Goal: Task Accomplishment & Management: Manage account settings

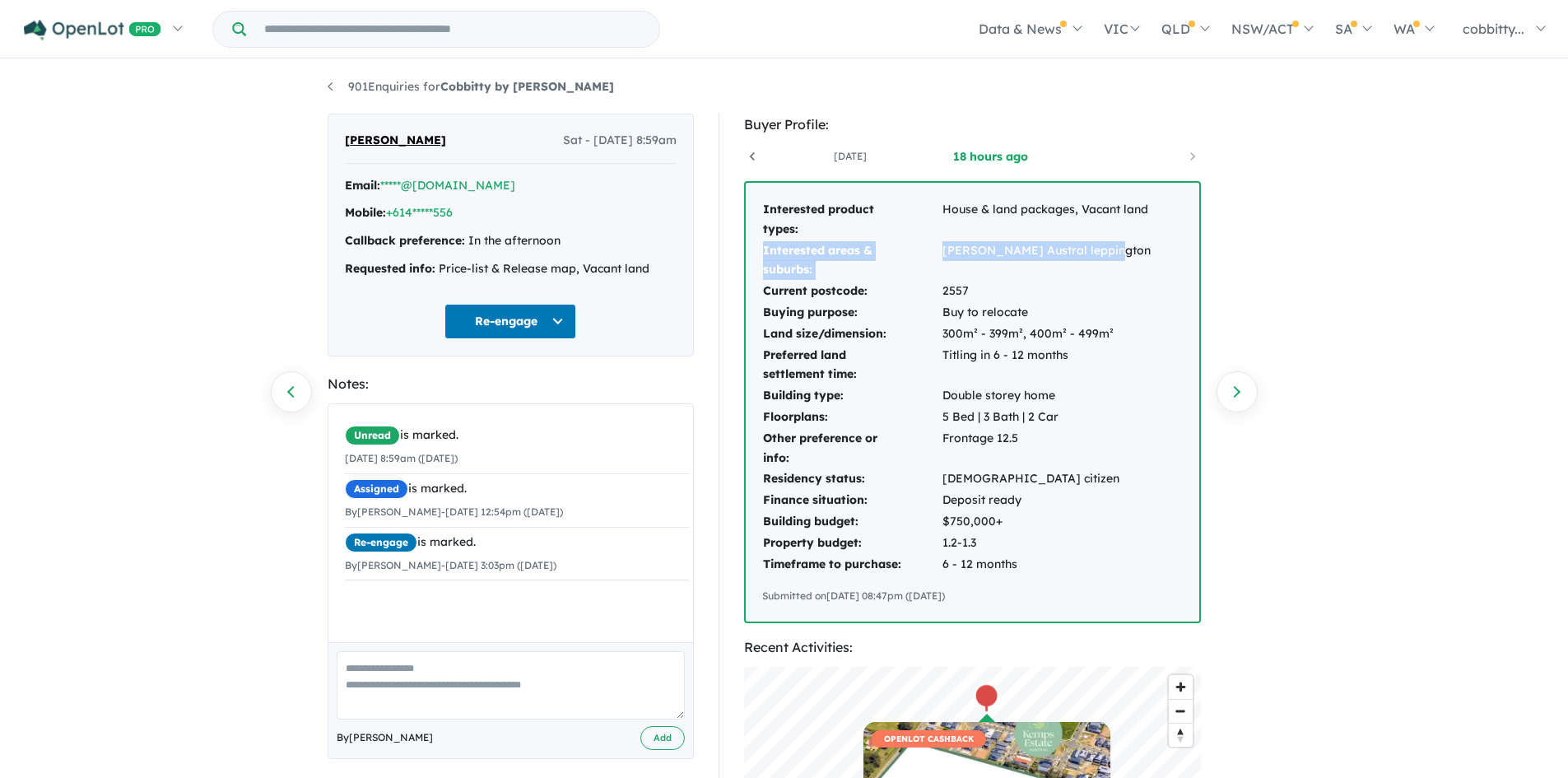
drag, startPoint x: 765, startPoint y: 250, endPoint x: 1118, endPoint y: 266, distance: 353.4
click at [1118, 266] on tr "Interested areas & suburbs: Oran park Austral leppington" at bounding box center [957, 261] width 389 height 41
copy tr "Interested areas & suburbs: Oran park Austral leppington"
drag, startPoint x: 763, startPoint y: 435, endPoint x: 1090, endPoint y: 438, distance: 327.0
click at [1090, 438] on tr "Other preference or info: Frontage 12.5" at bounding box center [957, 449] width 389 height 41
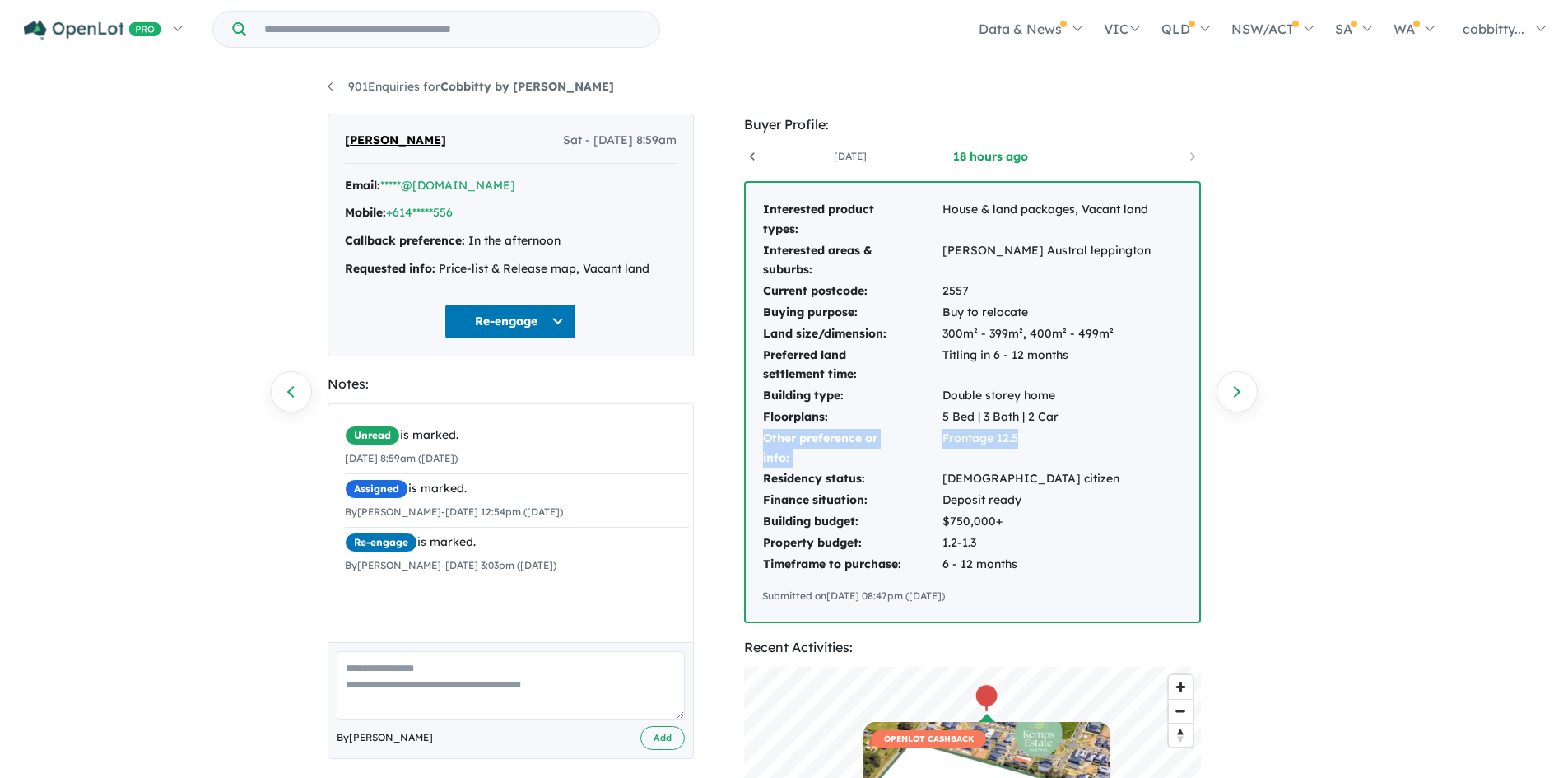
copy tr "Other preference or info: Frontage 12.5"
drag, startPoint x: 947, startPoint y: 478, endPoint x: 889, endPoint y: 440, distance: 69.3
click at [947, 478] on td "Australian citizen" at bounding box center [1046, 479] width 210 height 21
drag, startPoint x: 764, startPoint y: 392, endPoint x: 1056, endPoint y: 386, distance: 292.1
click at [1056, 386] on tr "Building type: Double storey home" at bounding box center [957, 395] width 389 height 21
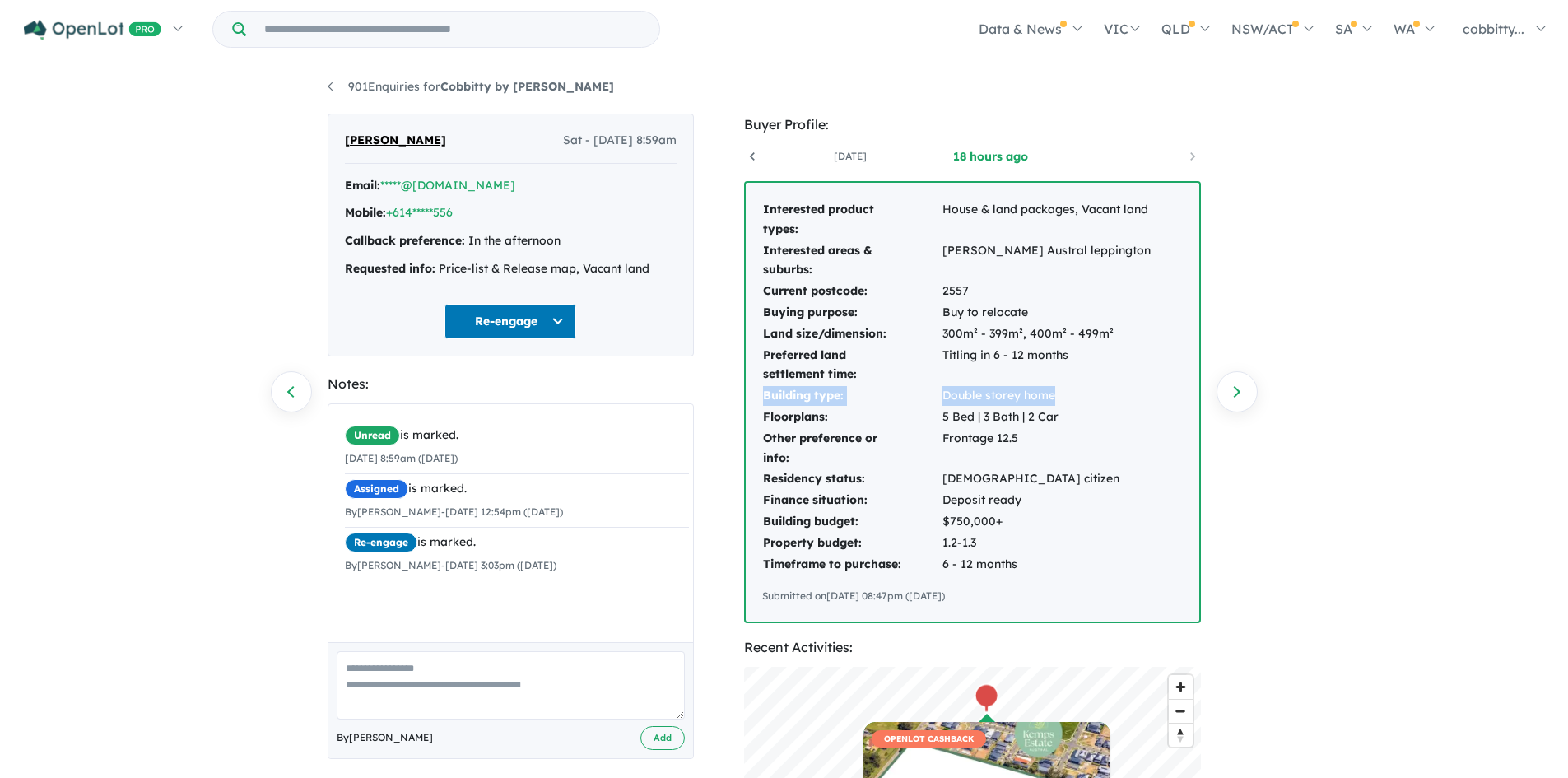
copy tr "Building type: Double storey home"
click at [1542, 25] on link "cobbitty..." at bounding box center [1501, 29] width 111 height 58
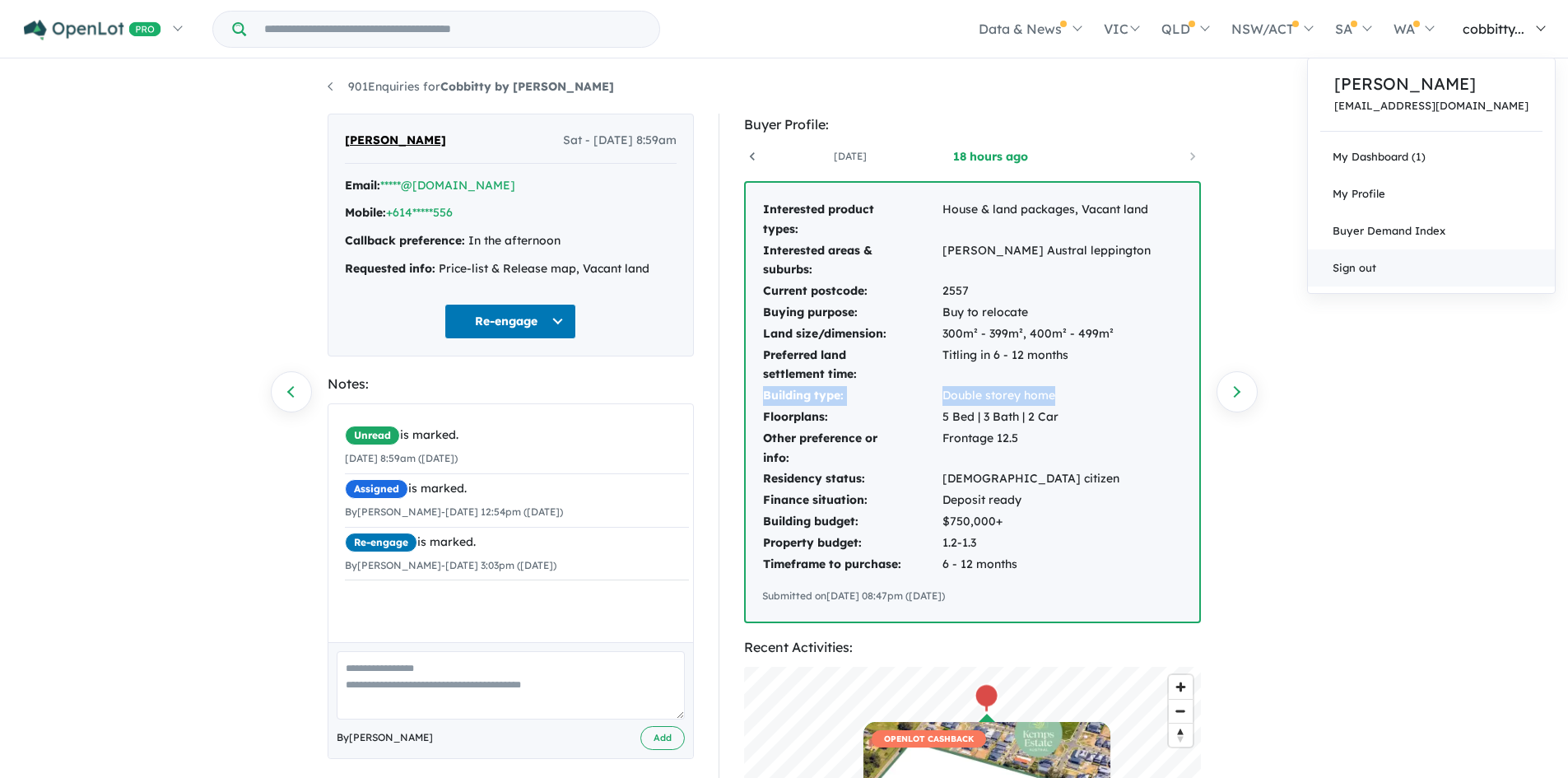
click at [1434, 262] on link "Sign out" at bounding box center [1431, 267] width 247 height 37
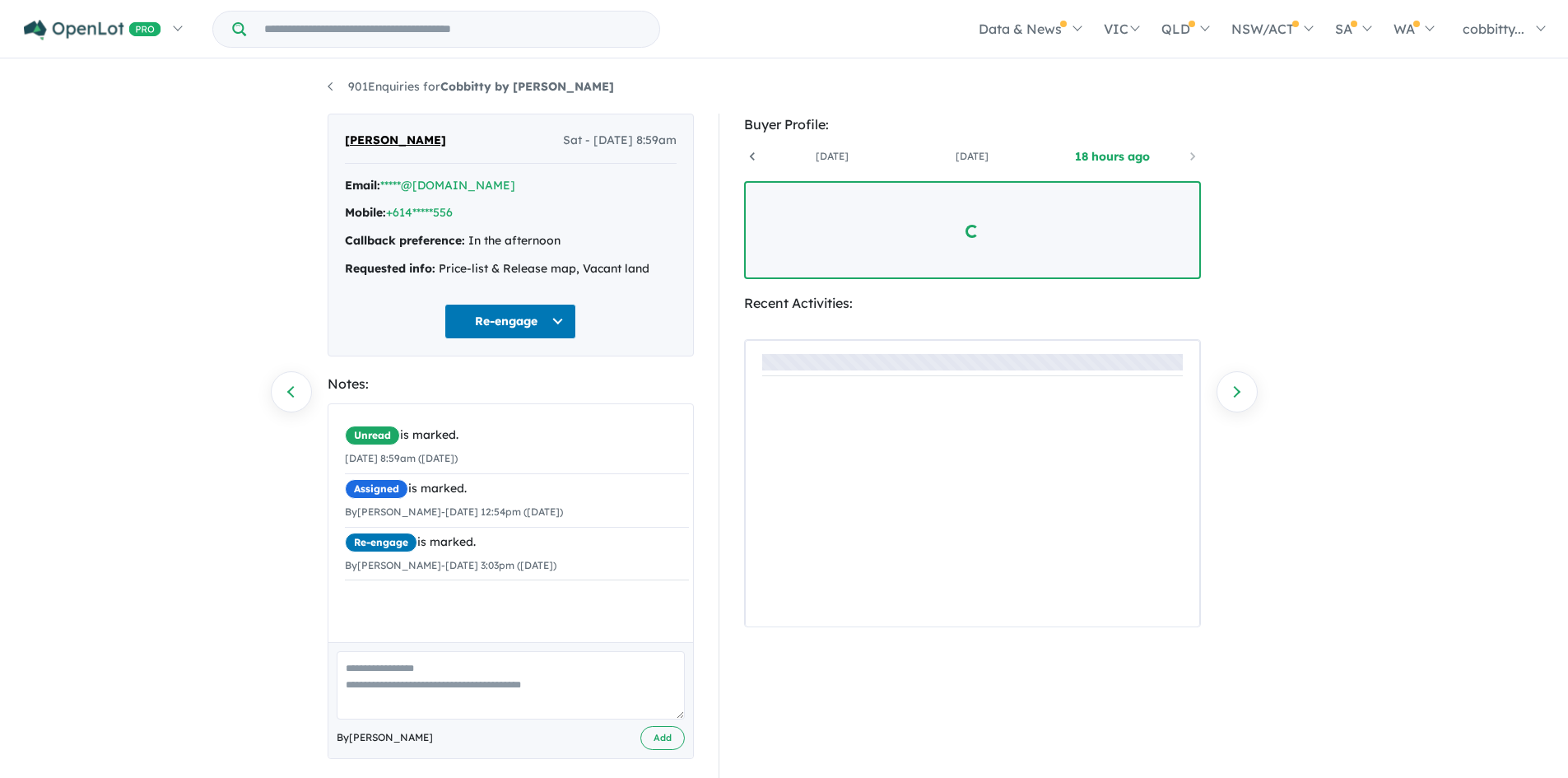
scroll to position [0, 122]
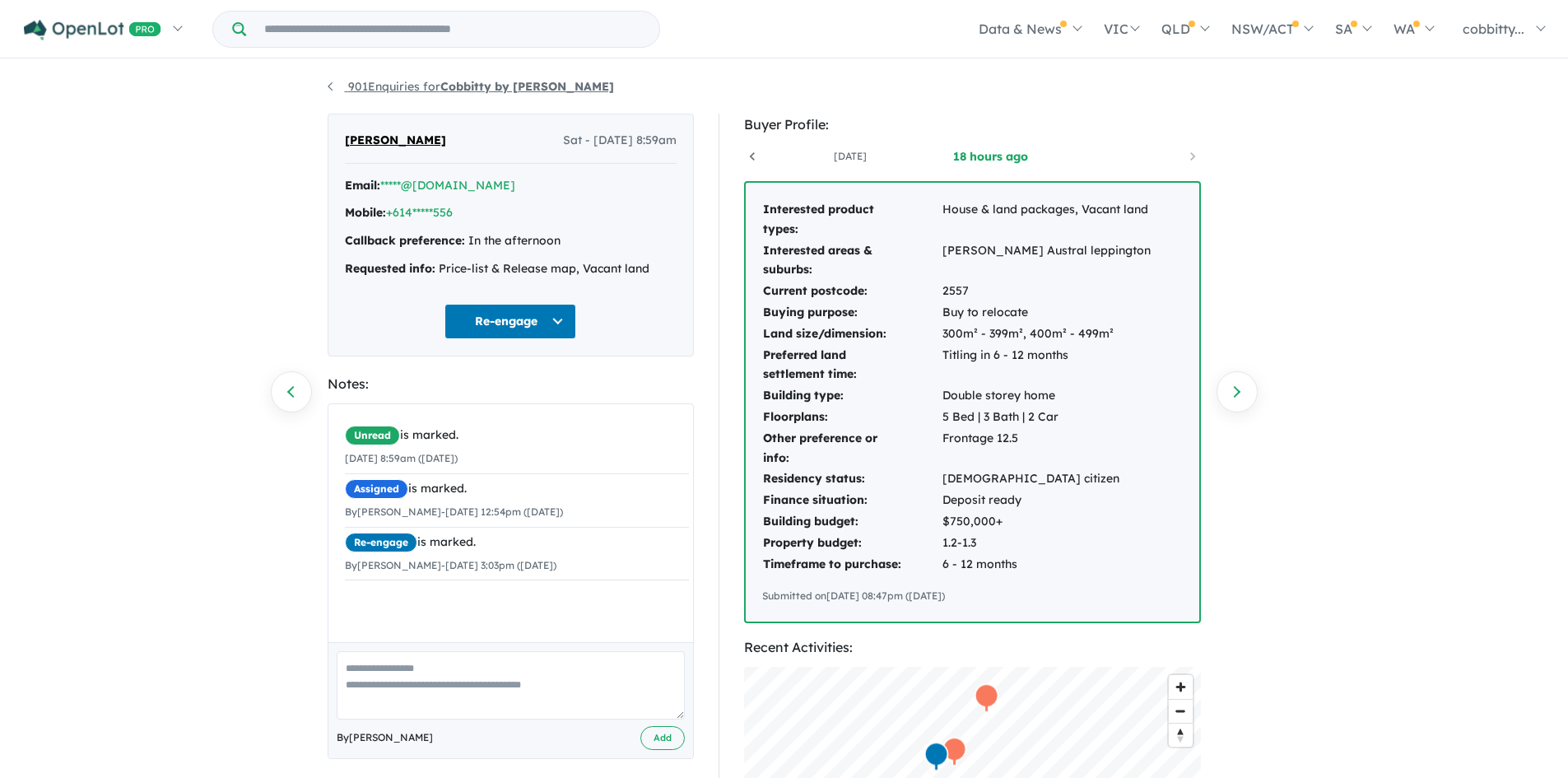
click at [357, 89] on link "901 Enquiries for Cobbitty by [PERSON_NAME]" at bounding box center [471, 86] width 287 height 15
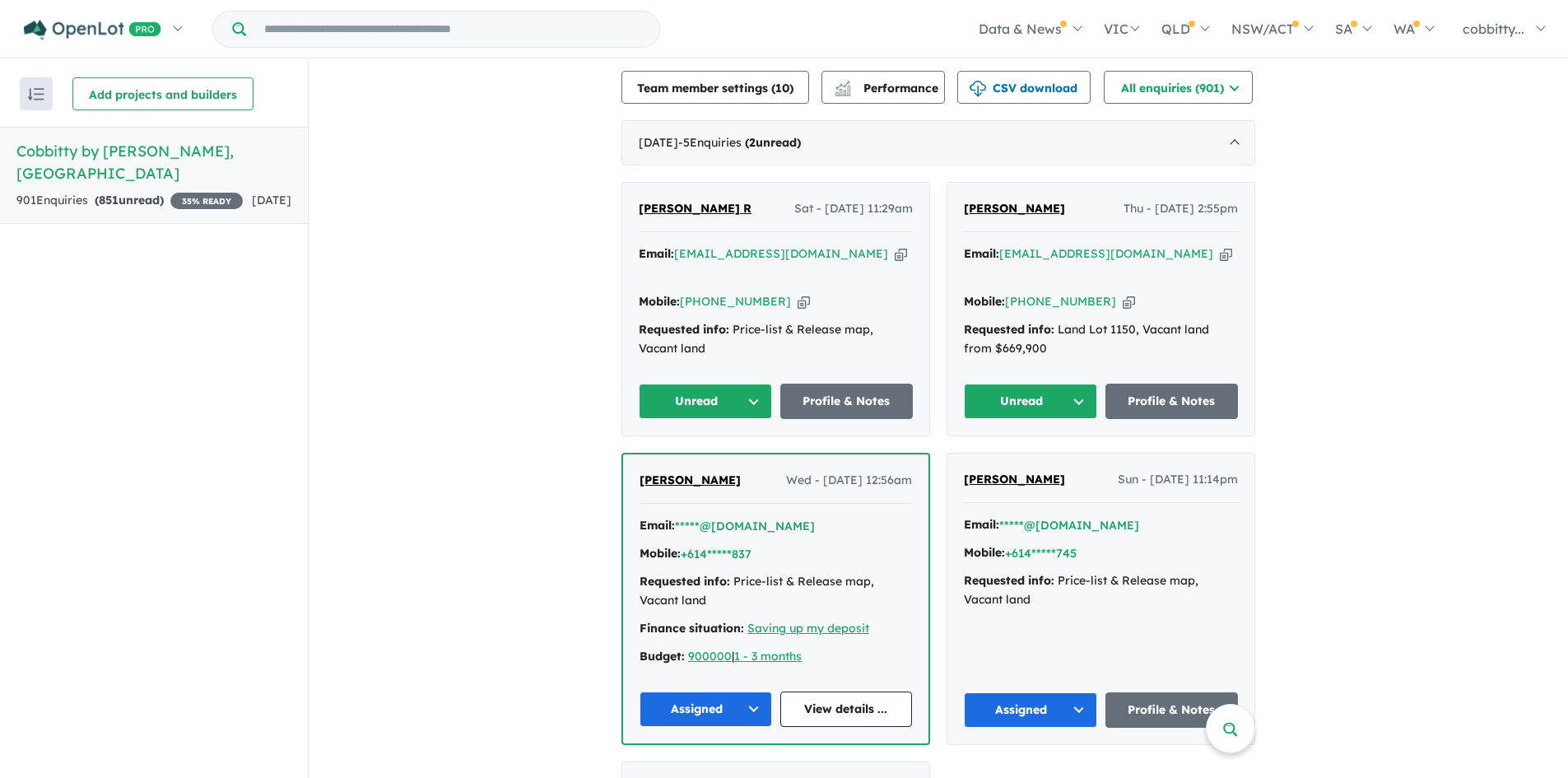
scroll to position [576, 0]
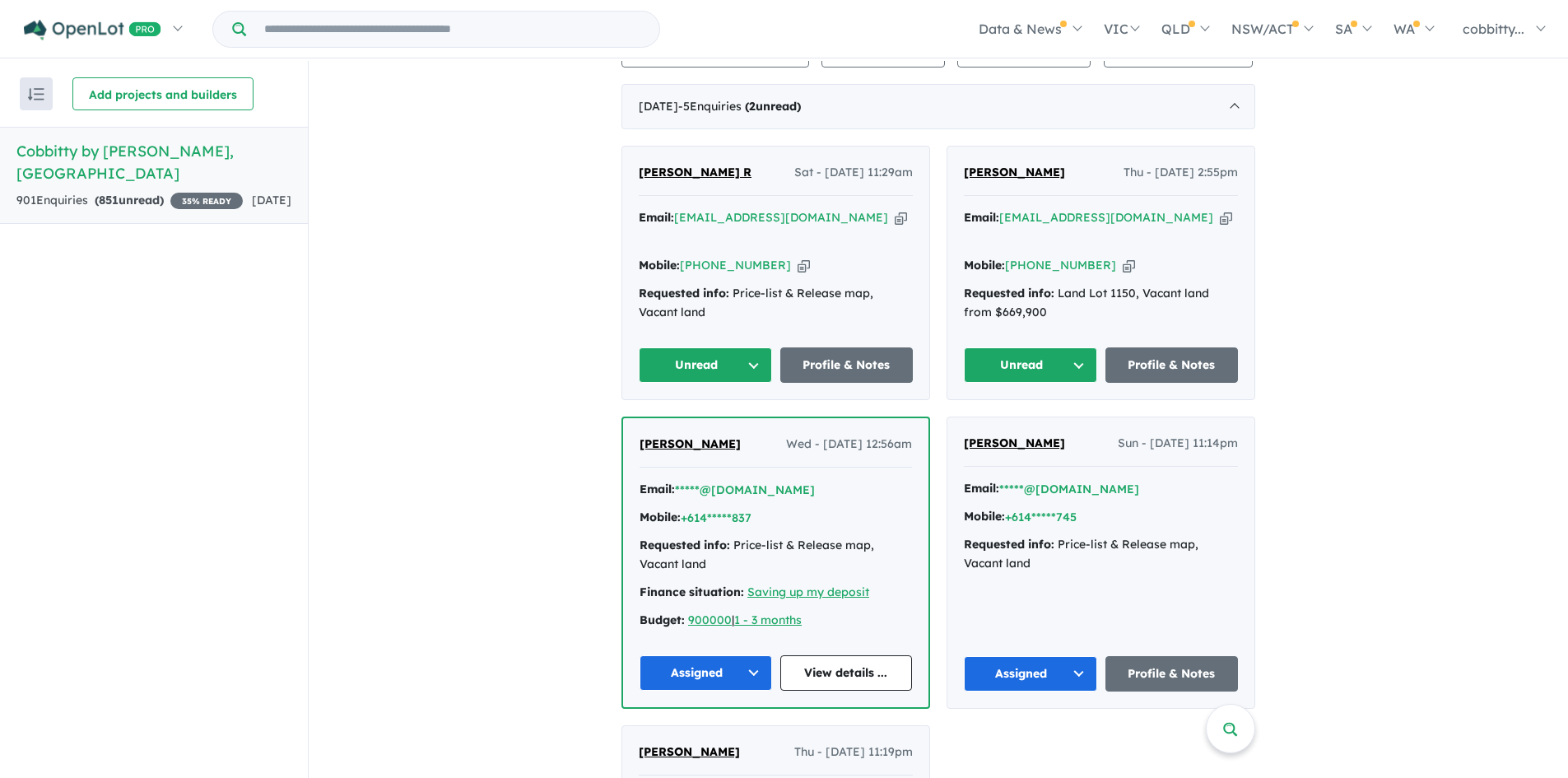
click at [994, 168] on span "[PERSON_NAME]" at bounding box center [1014, 172] width 102 height 15
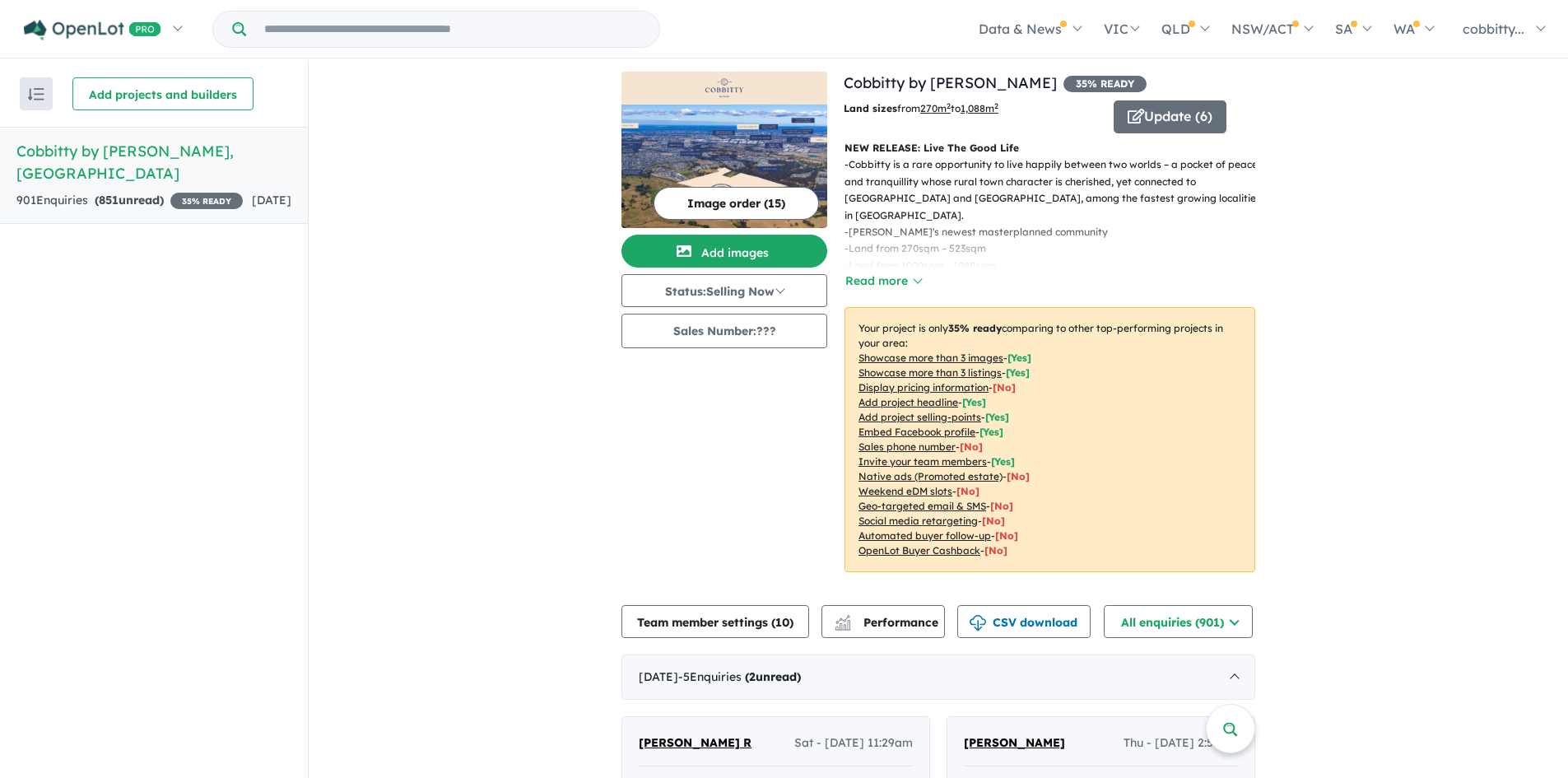
scroll to position [0, 0]
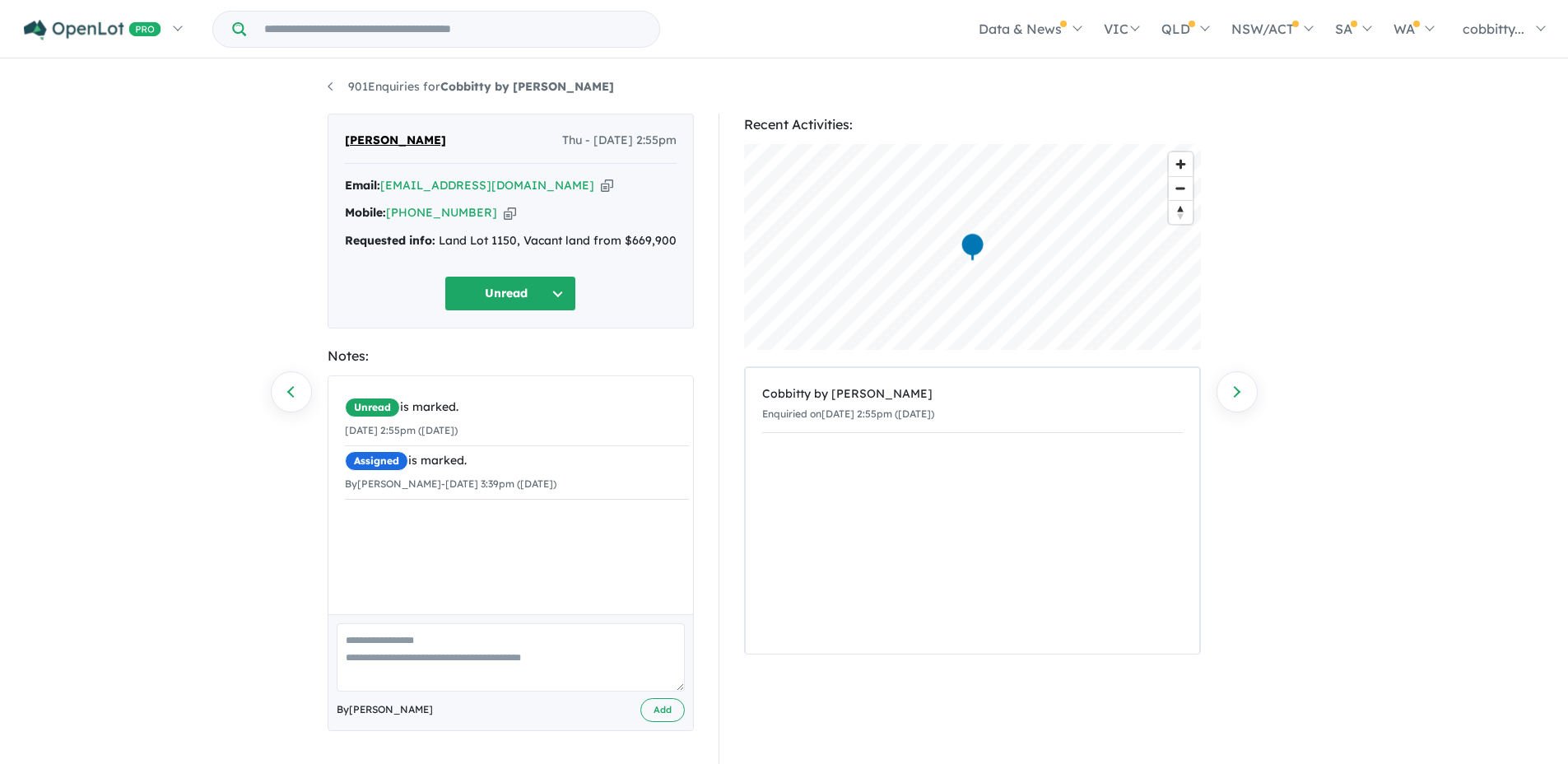
scroll to position [3, 0]
drag, startPoint x: 558, startPoint y: 289, endPoint x: 567, endPoint y: 300, distance: 14.2
click at [558, 289] on button "Unread" at bounding box center [510, 290] width 131 height 35
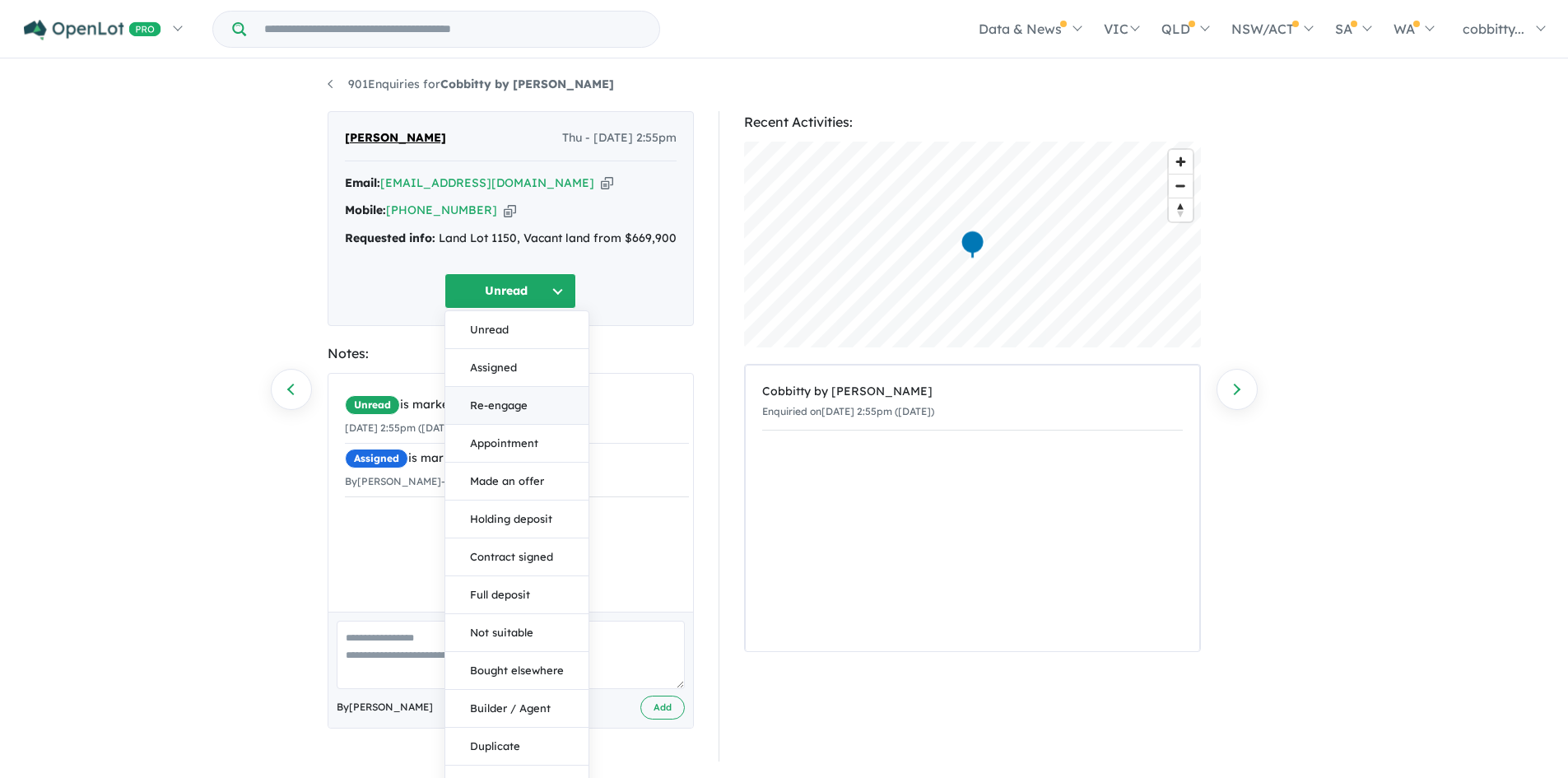
click at [521, 408] on button "Re-engage" at bounding box center [517, 406] width 143 height 38
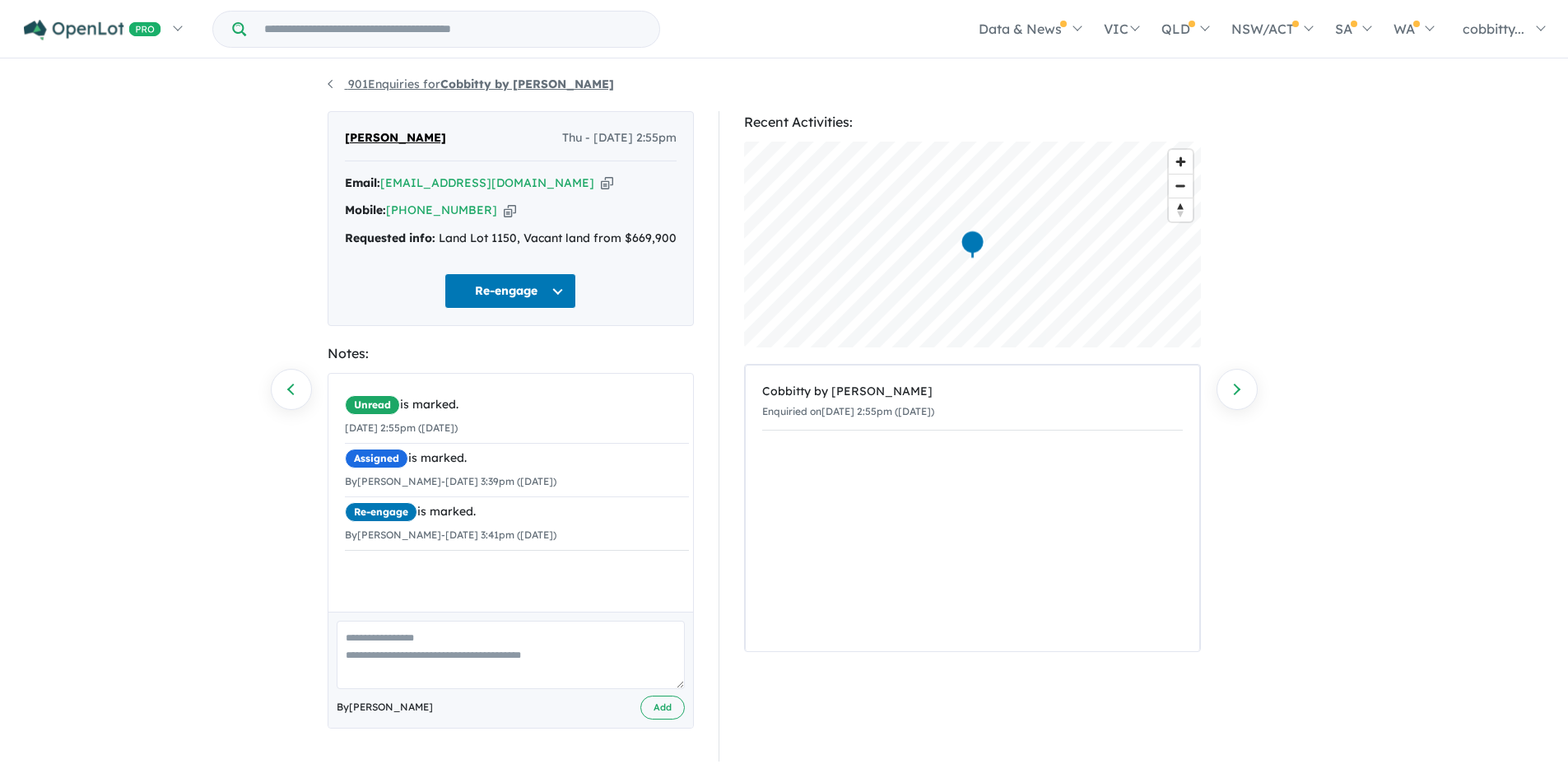
click at [389, 80] on link "901 Enquiries for Cobbitty by [PERSON_NAME]" at bounding box center [471, 84] width 287 height 15
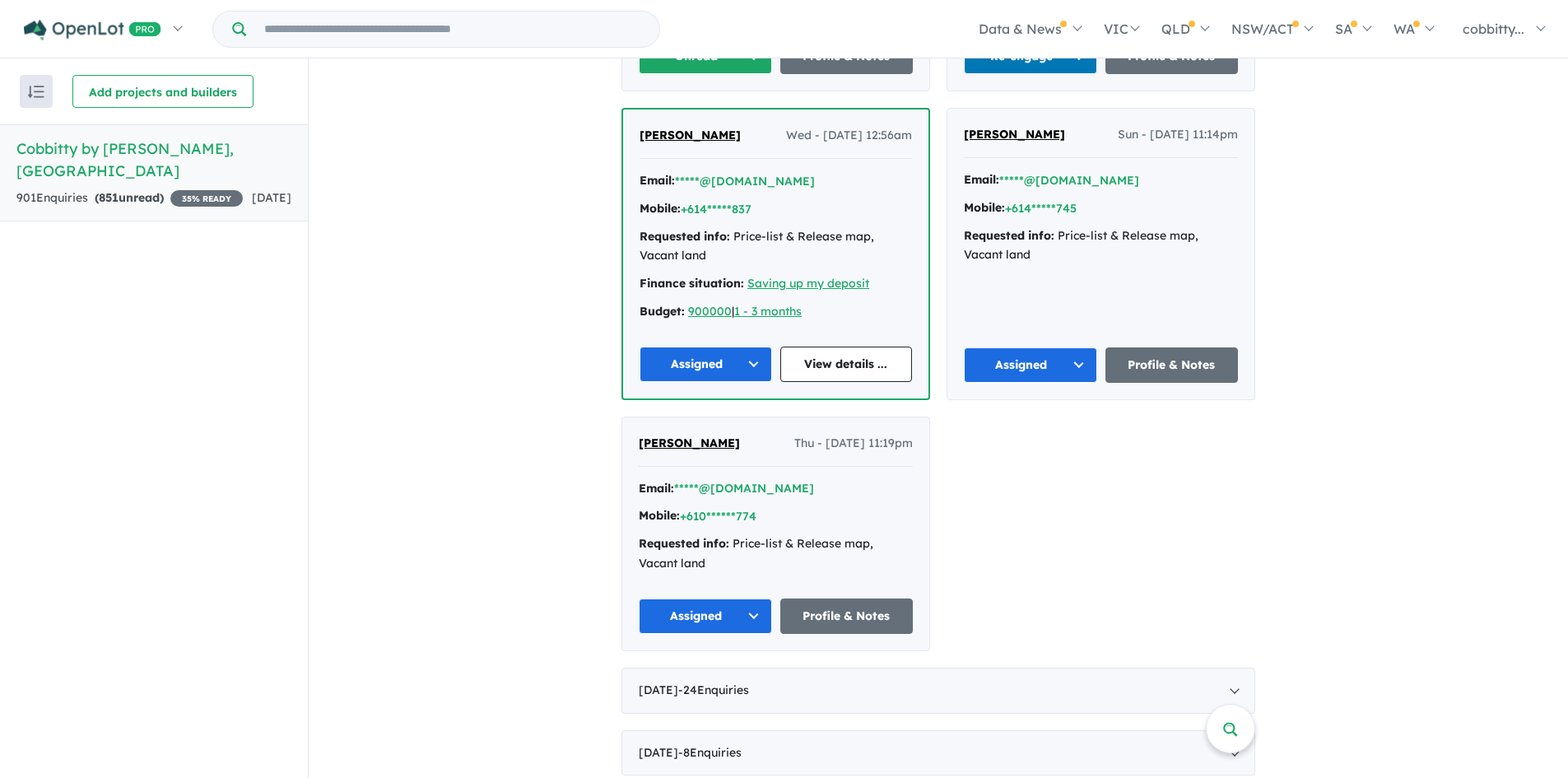
scroll to position [962, 0]
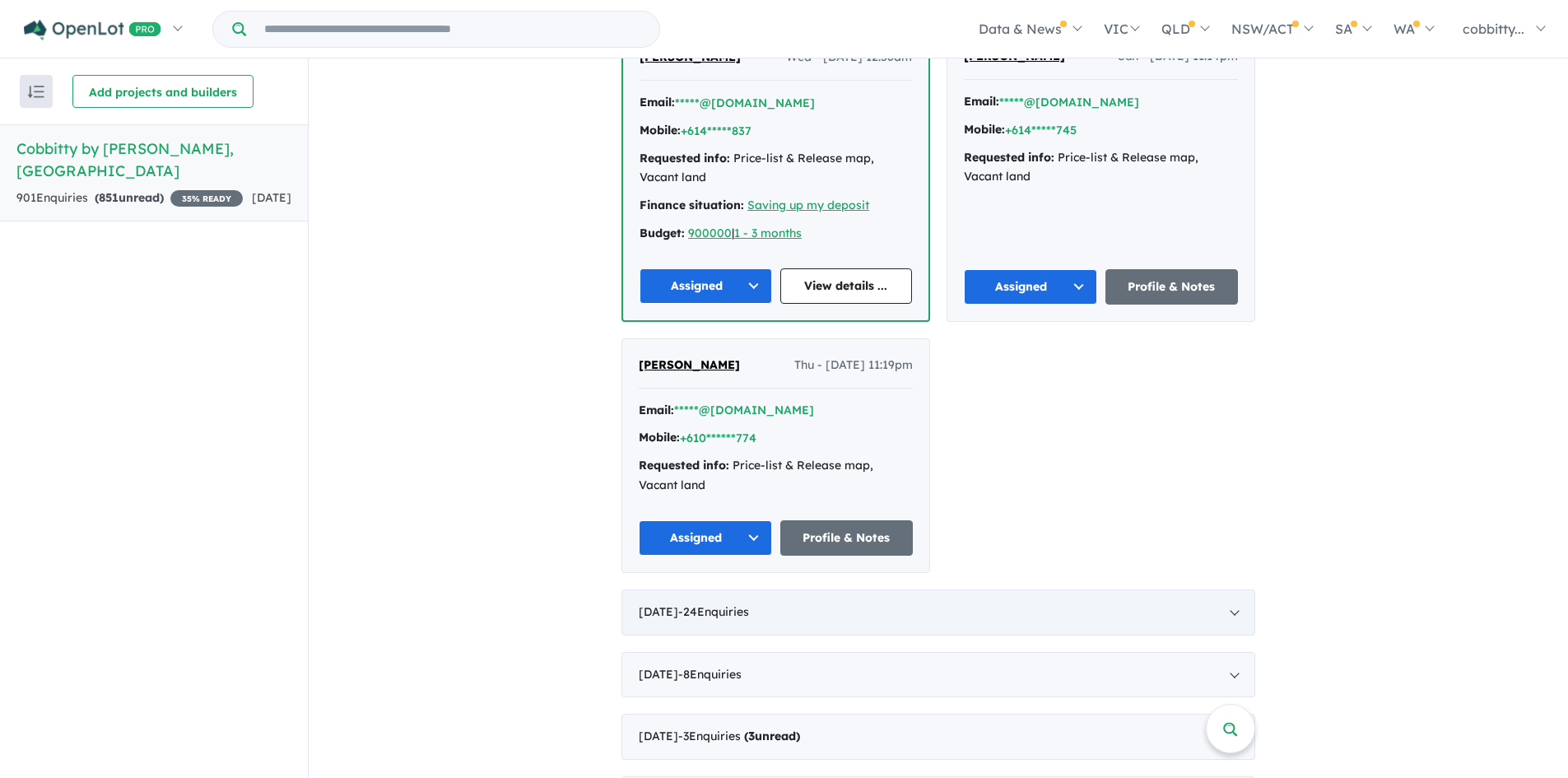
click at [1225, 597] on div "[DATE] - 24 Enquir ies ( 0 unread)" at bounding box center [938, 613] width 634 height 46
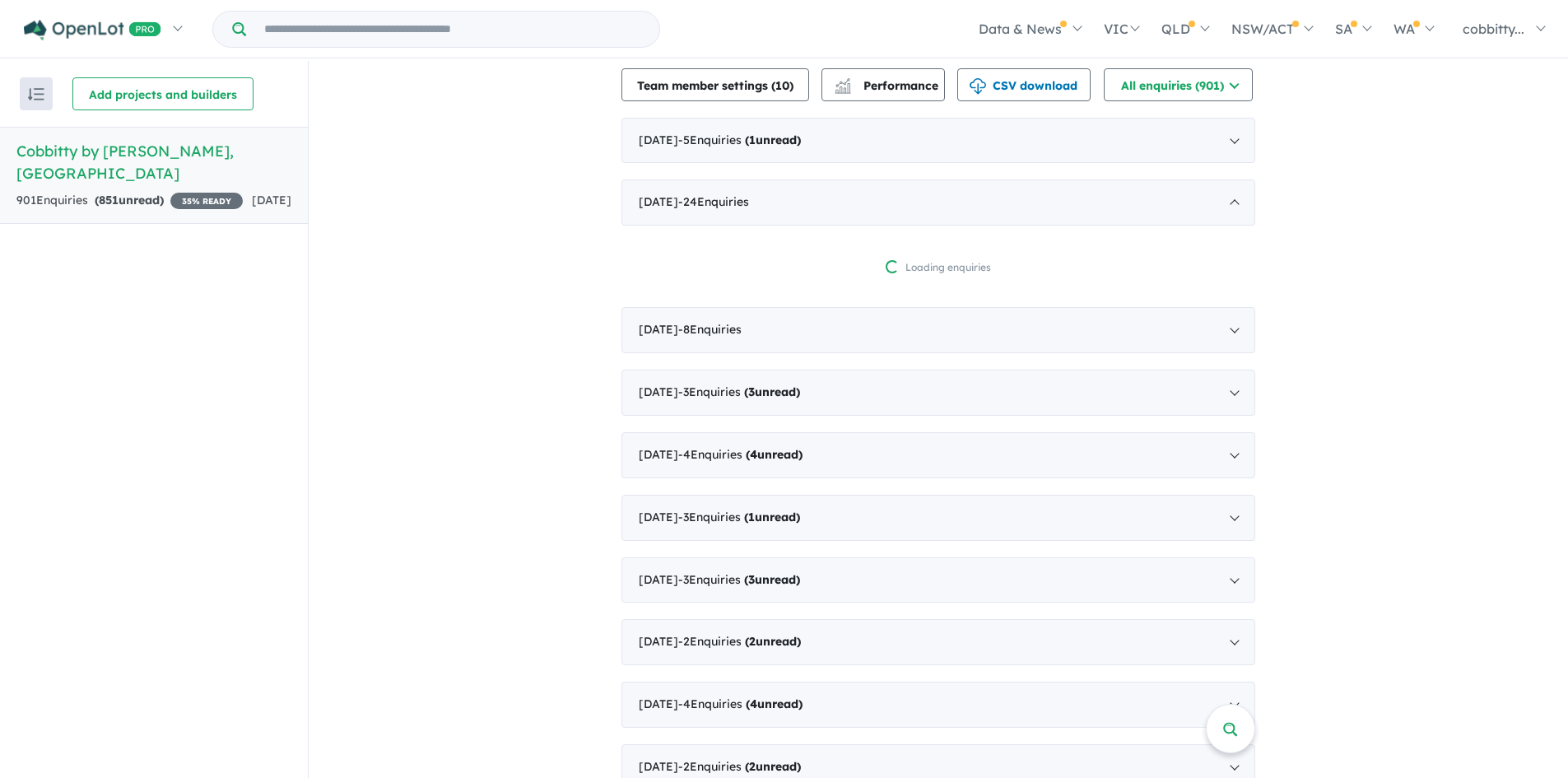
scroll to position [351, 0]
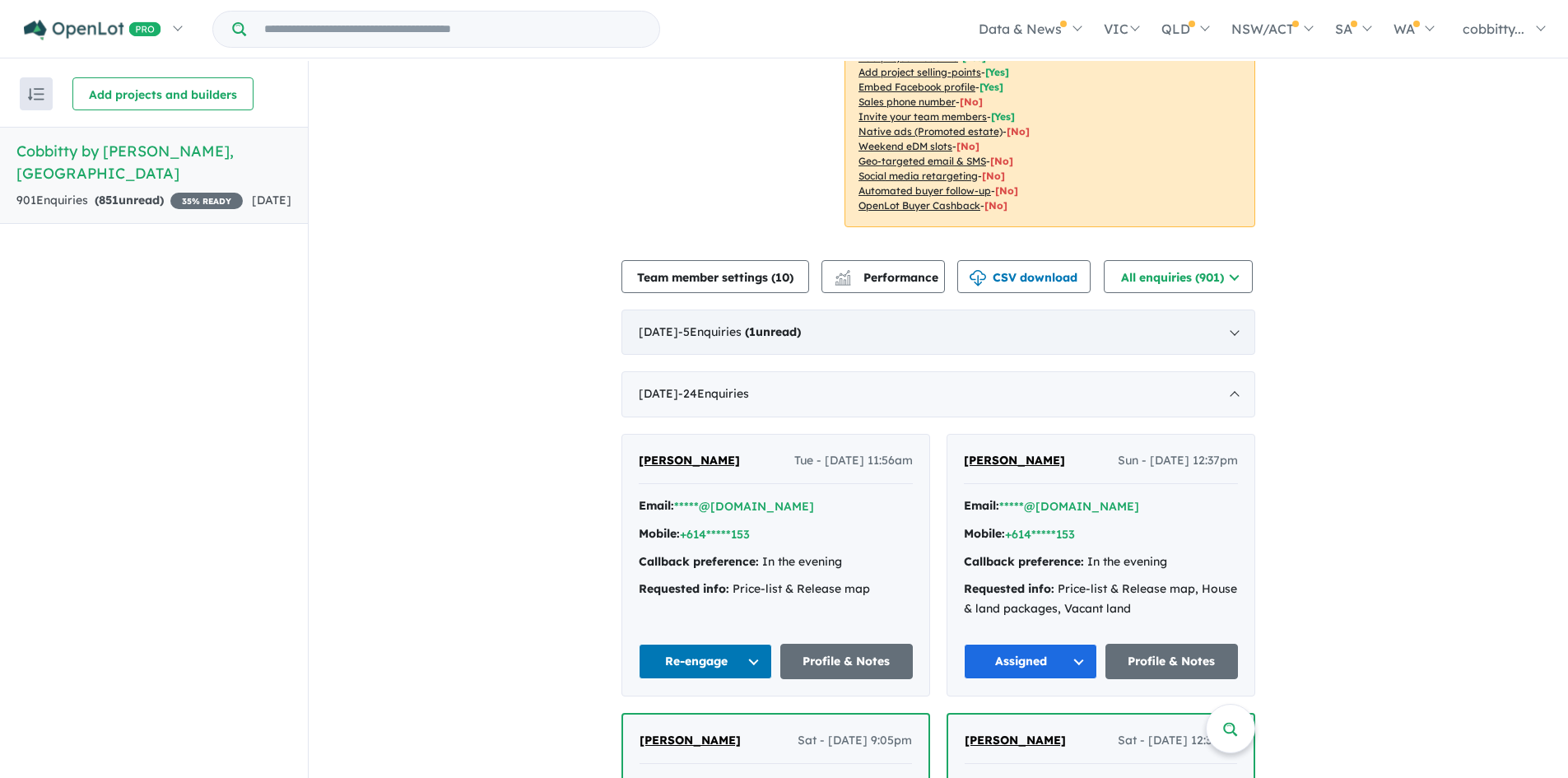
click at [1241, 336] on div "[DATE] - 5 Enquir ies ( 1 unread)" at bounding box center [938, 333] width 634 height 46
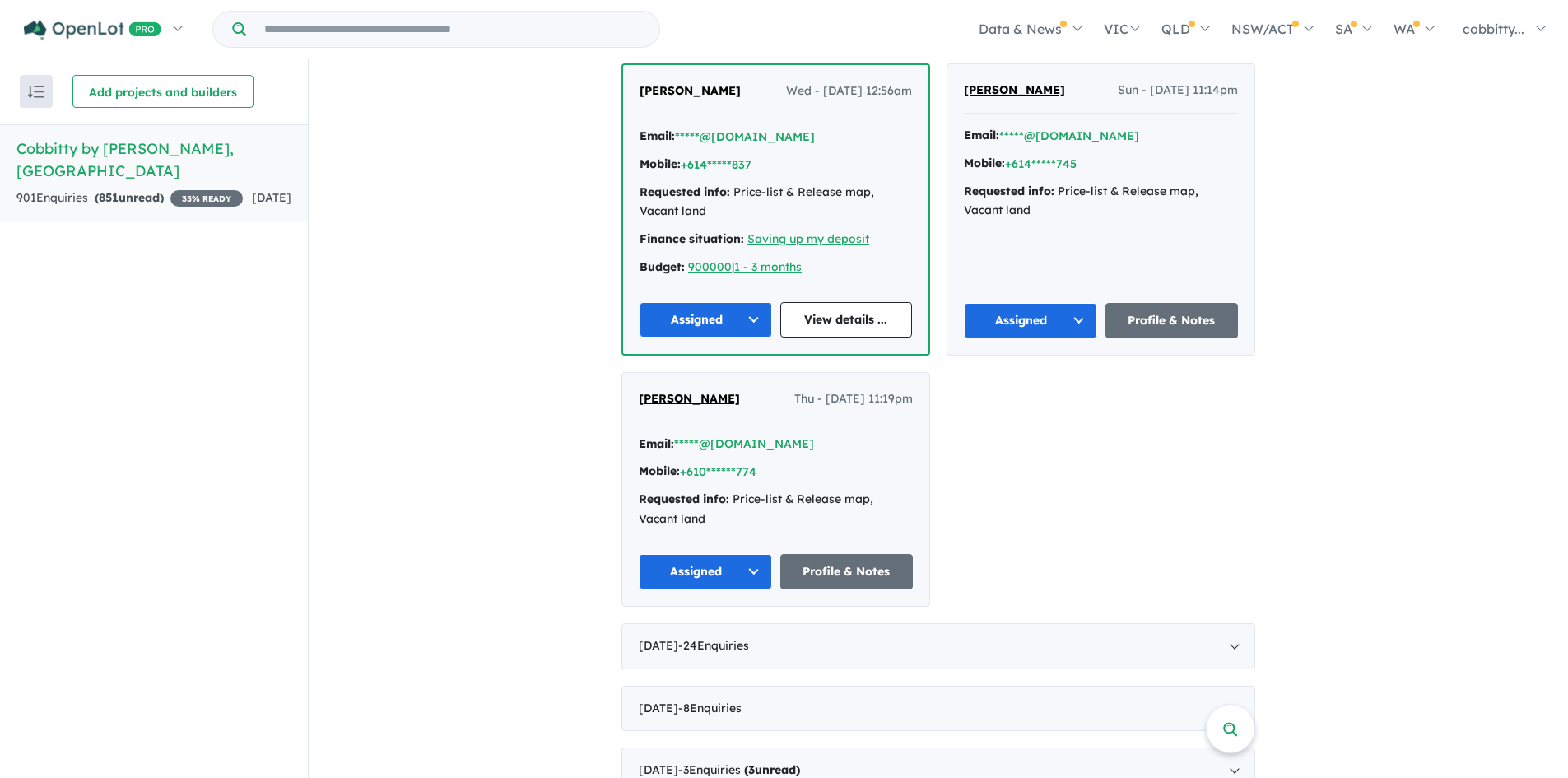
scroll to position [1311, 0]
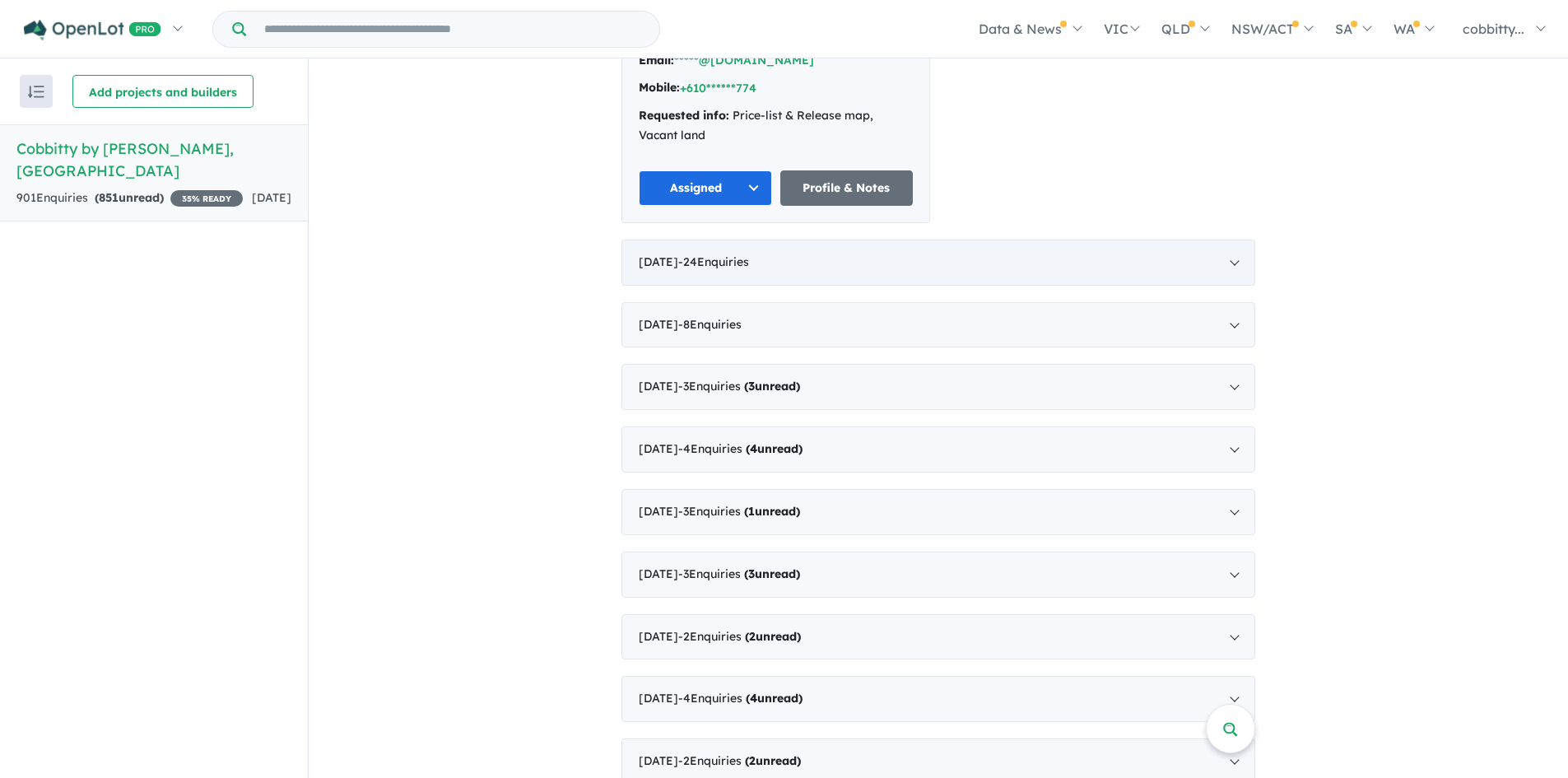
click at [1232, 243] on div "[DATE] - 24 Enquir ies ( 0 unread)" at bounding box center [938, 263] width 634 height 46
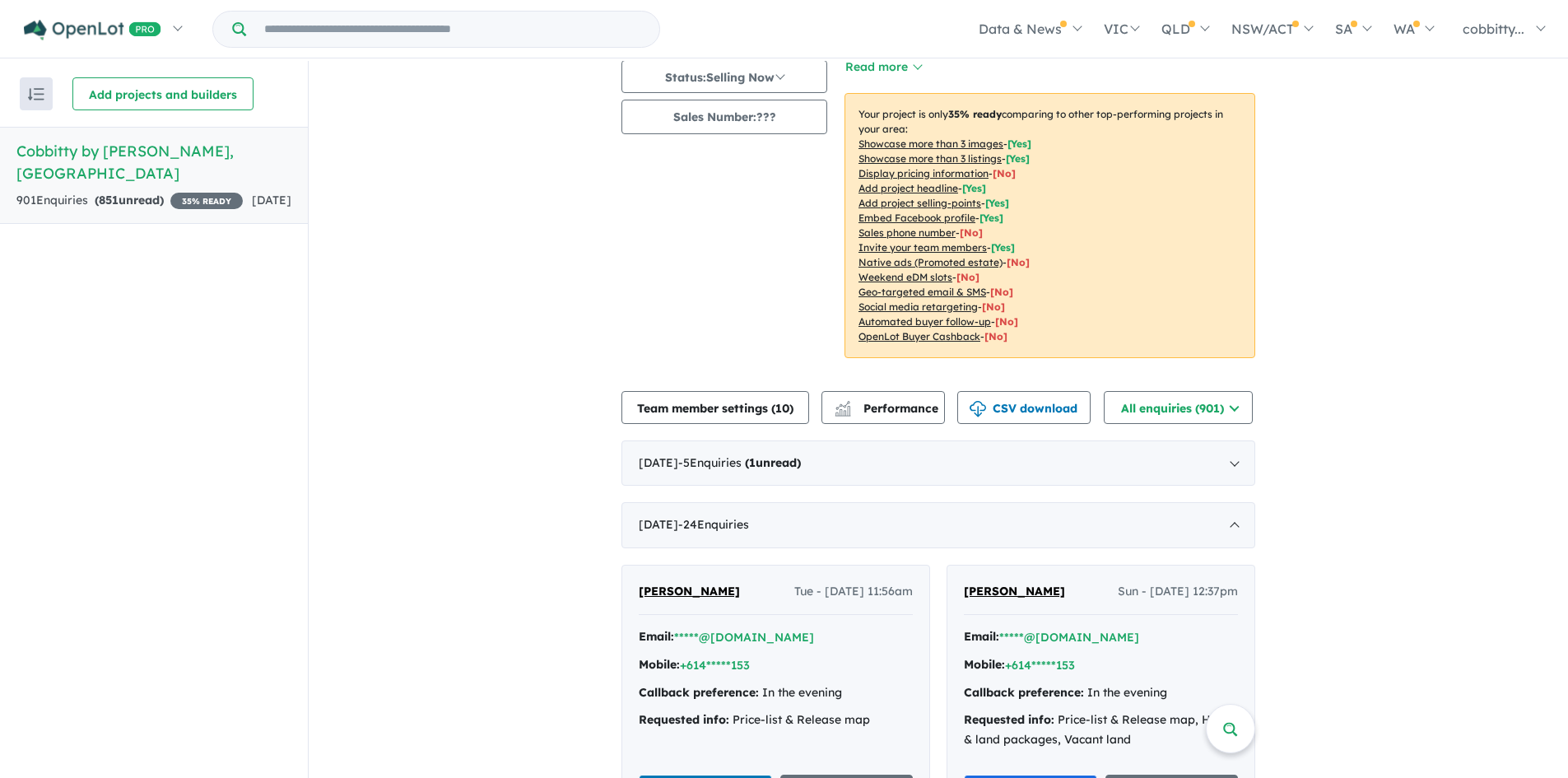
scroll to position [192, 0]
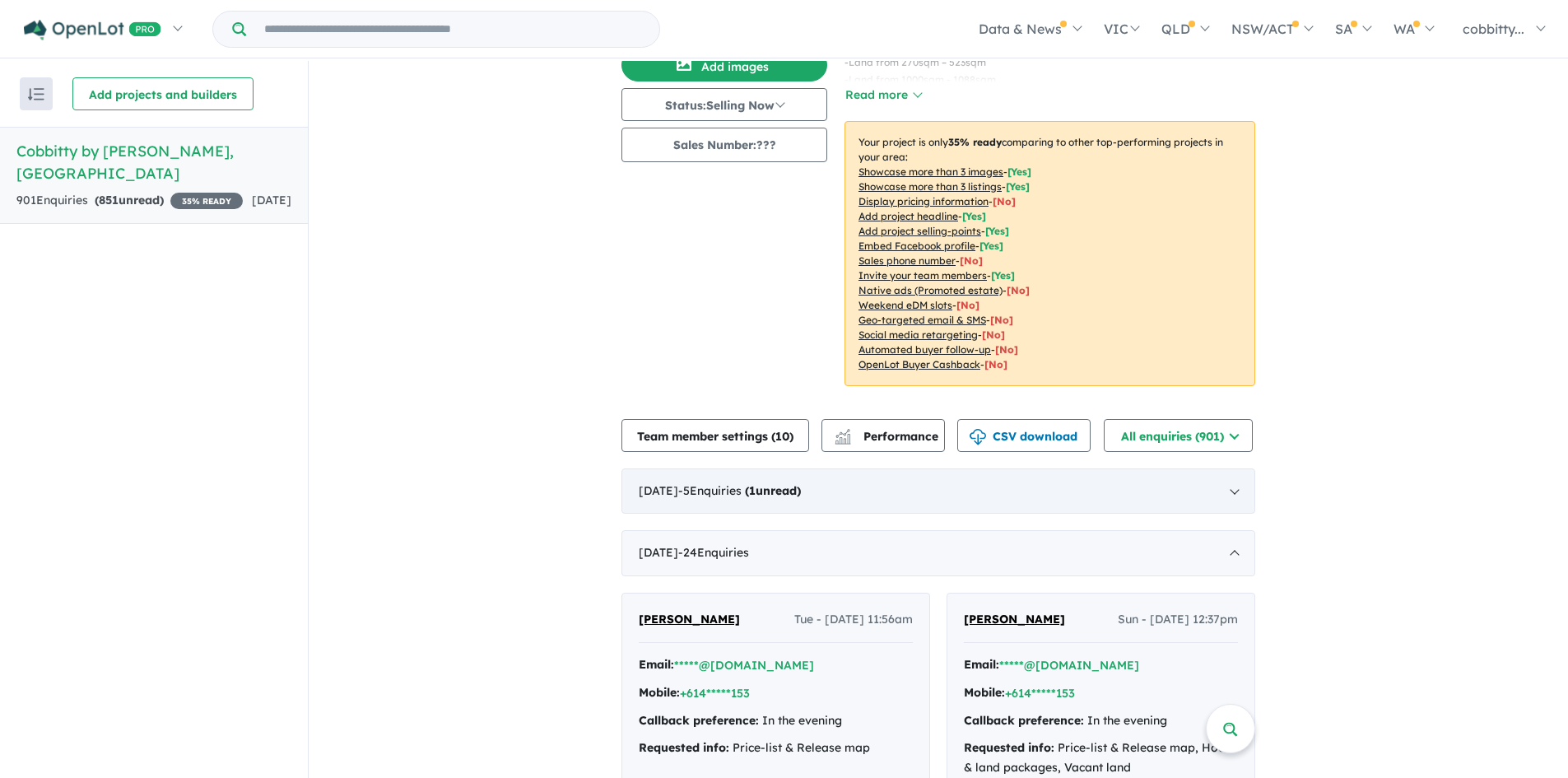
click at [1230, 490] on div "[DATE] - 5 Enquir ies ( 1 unread)" at bounding box center [938, 492] width 634 height 46
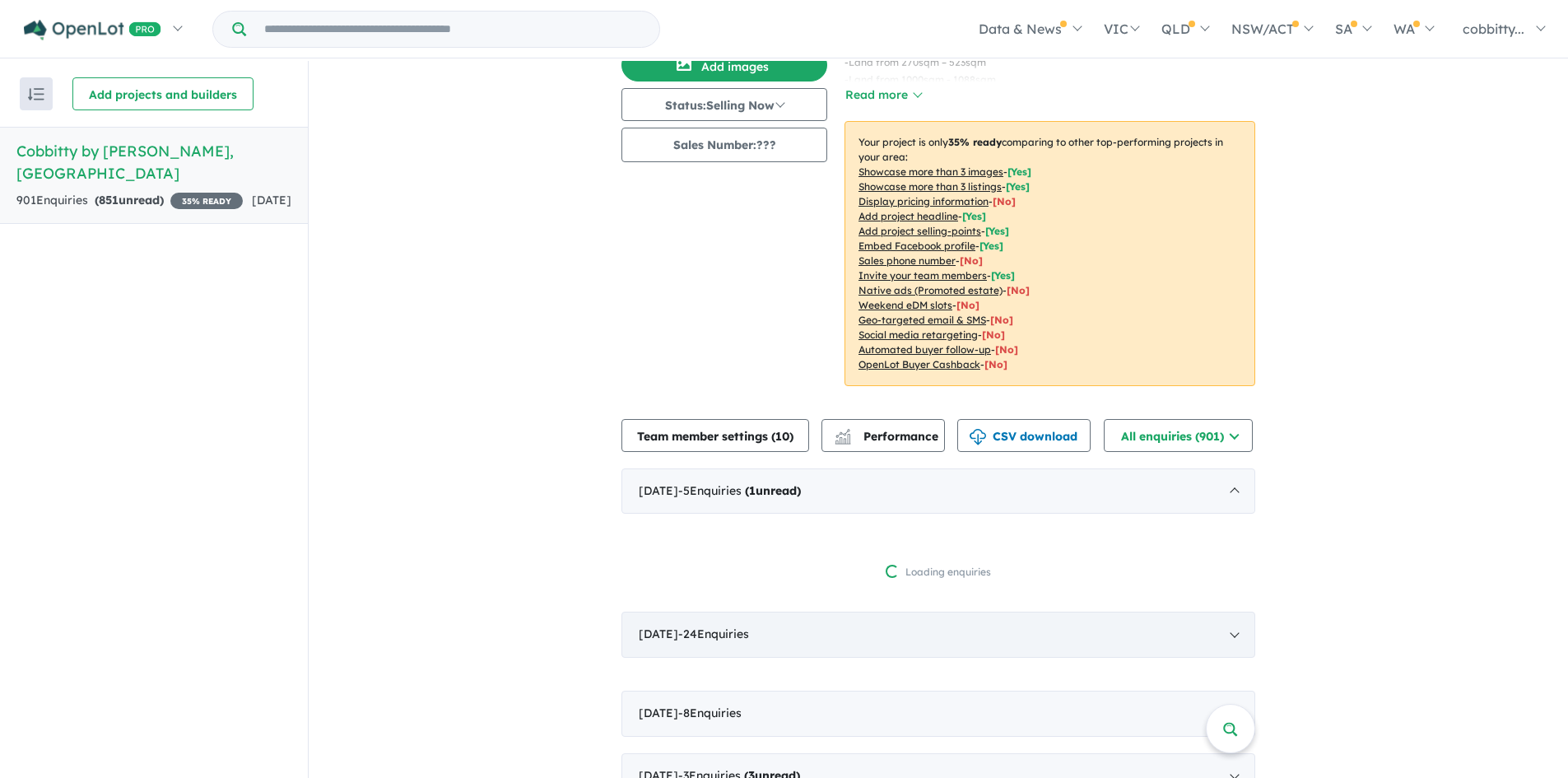
scroll to position [3, 0]
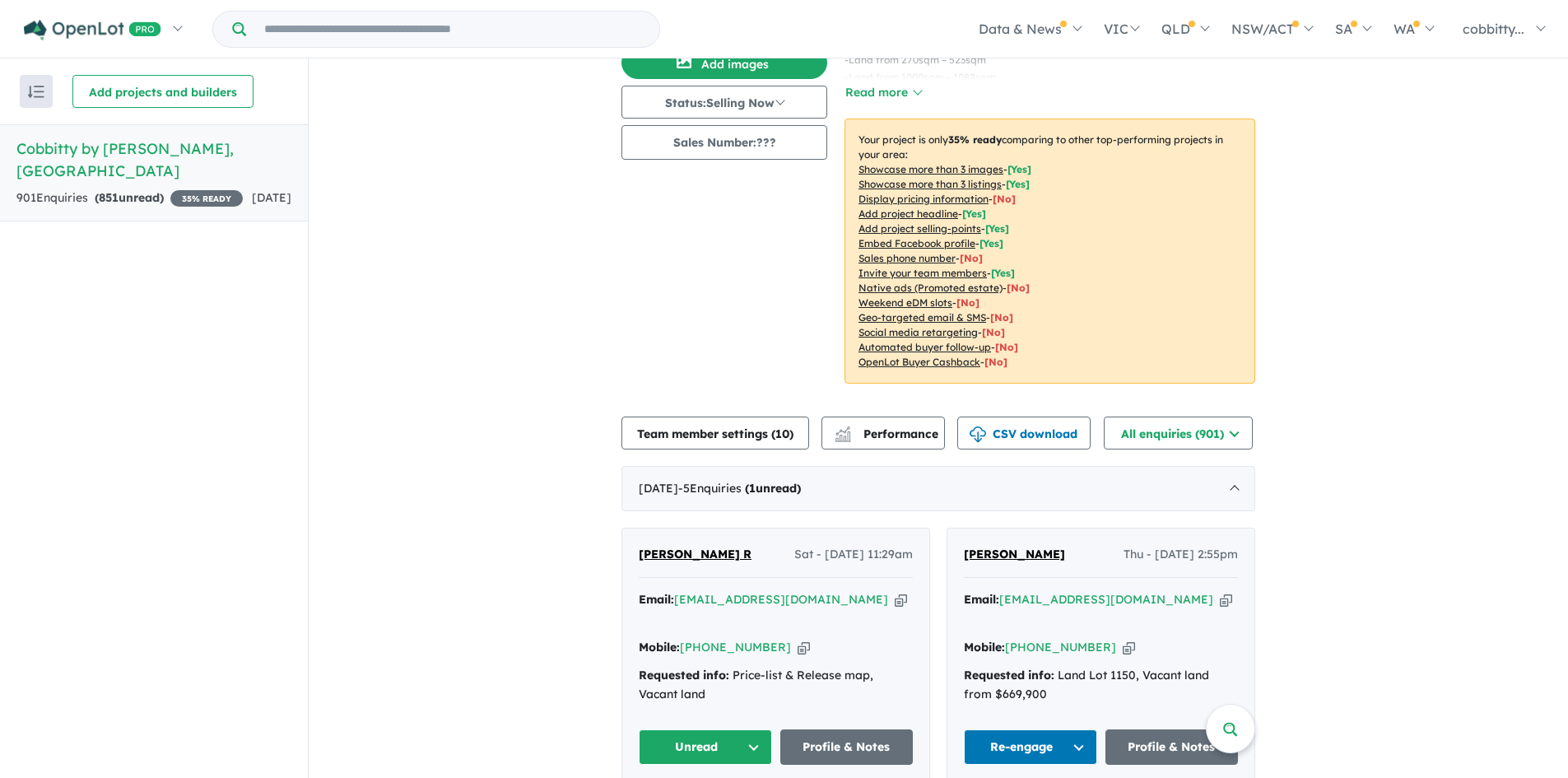
click at [678, 553] on span "[PERSON_NAME] R" at bounding box center [695, 553] width 113 height 15
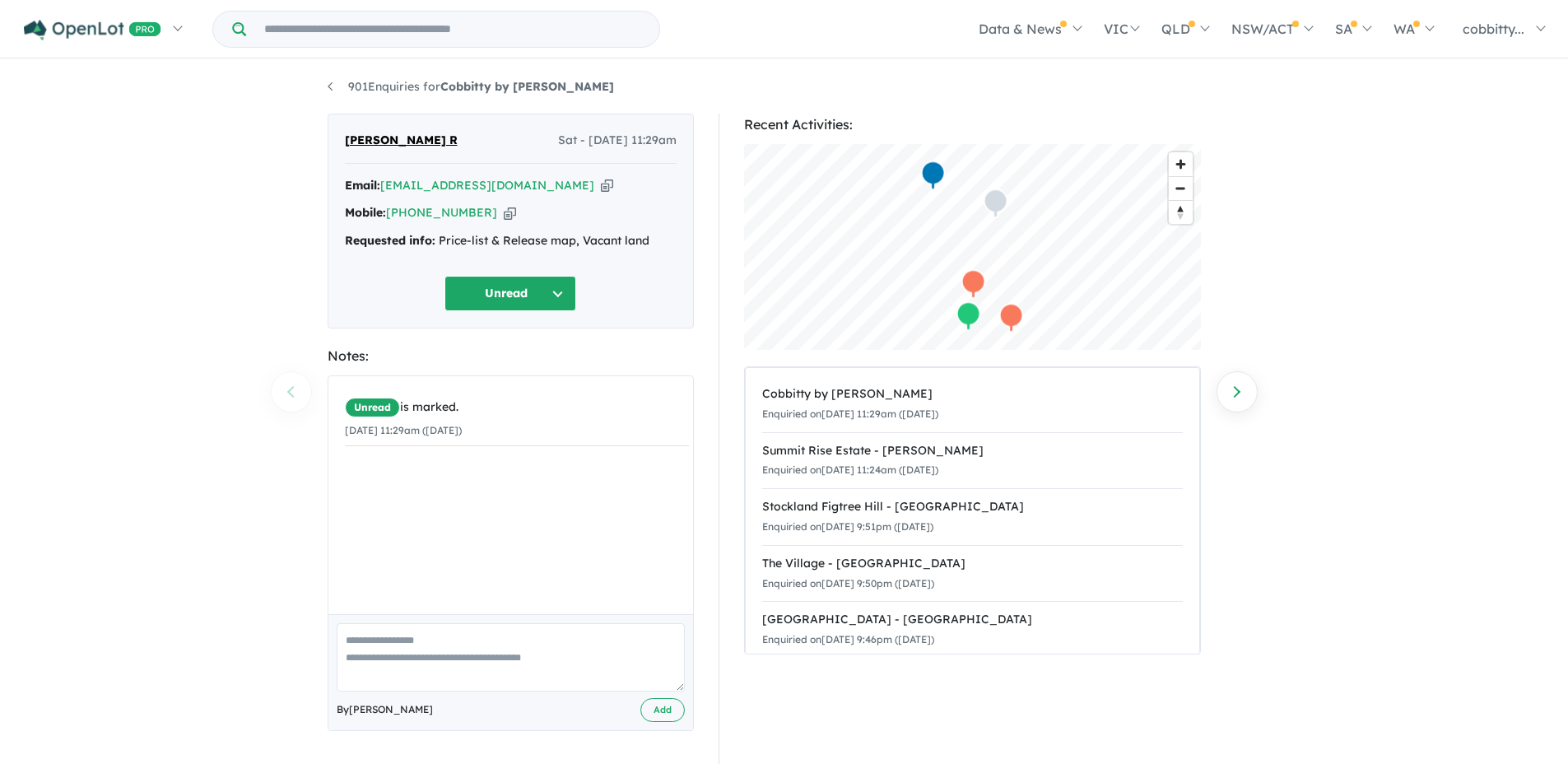
drag, startPoint x: 463, startPoint y: 214, endPoint x: 362, endPoint y: 286, distance: 124.0
click at [362, 286] on div "Unread" at bounding box center [510, 293] width 332 height 35
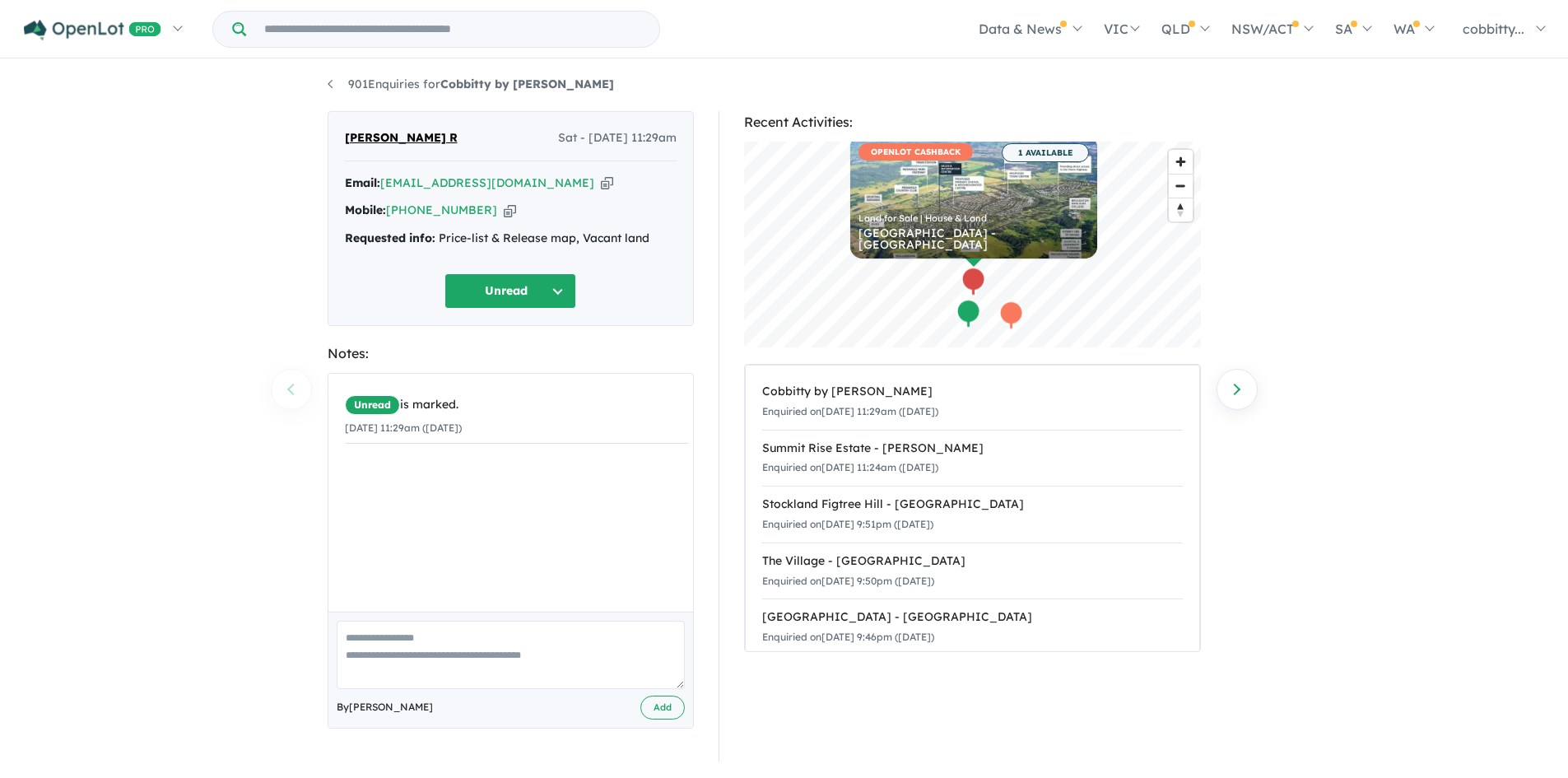
click at [511, 288] on button "Unread" at bounding box center [510, 290] width 131 height 35
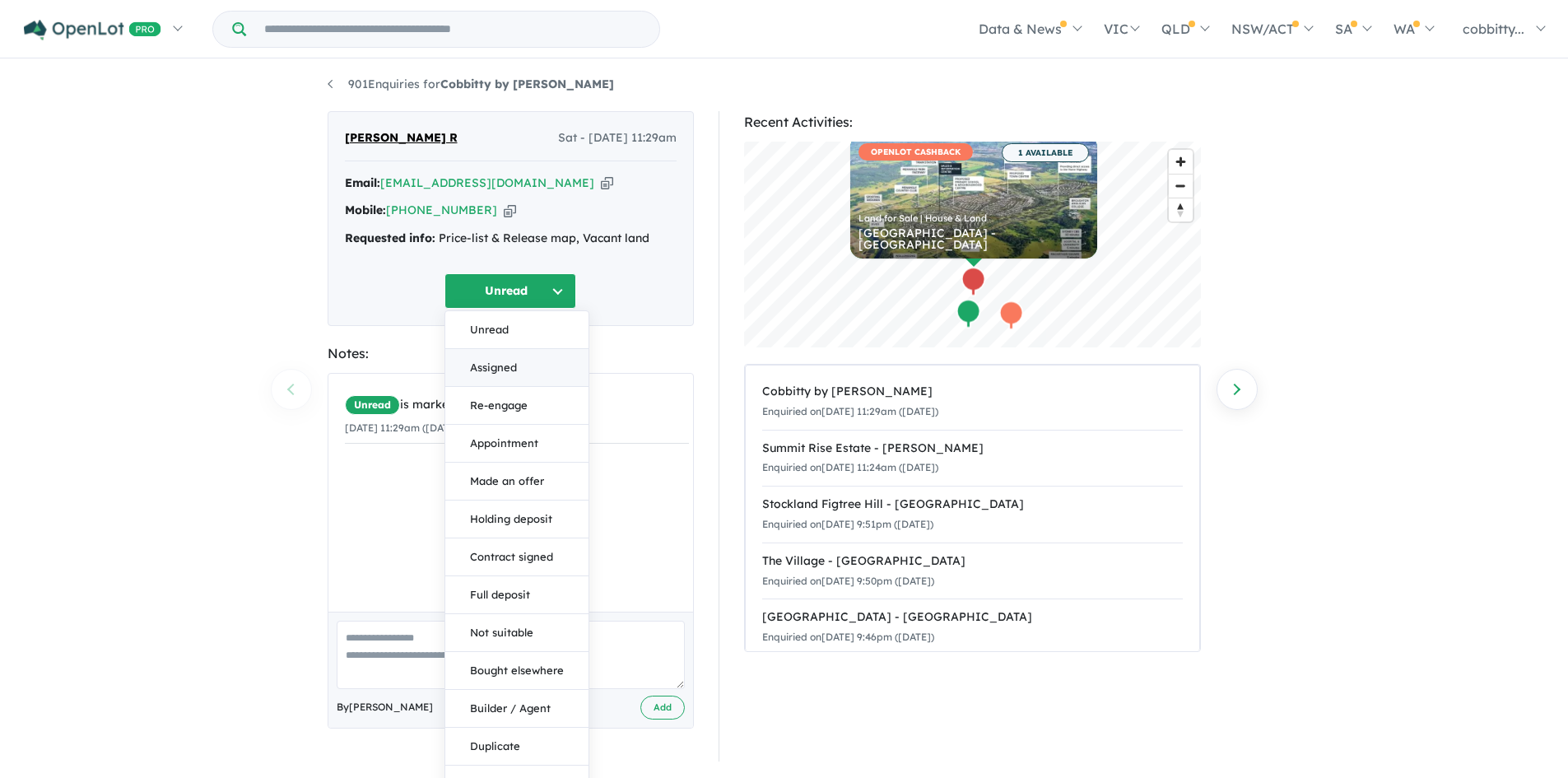
click at [494, 368] on button "Assigned" at bounding box center [517, 368] width 143 height 38
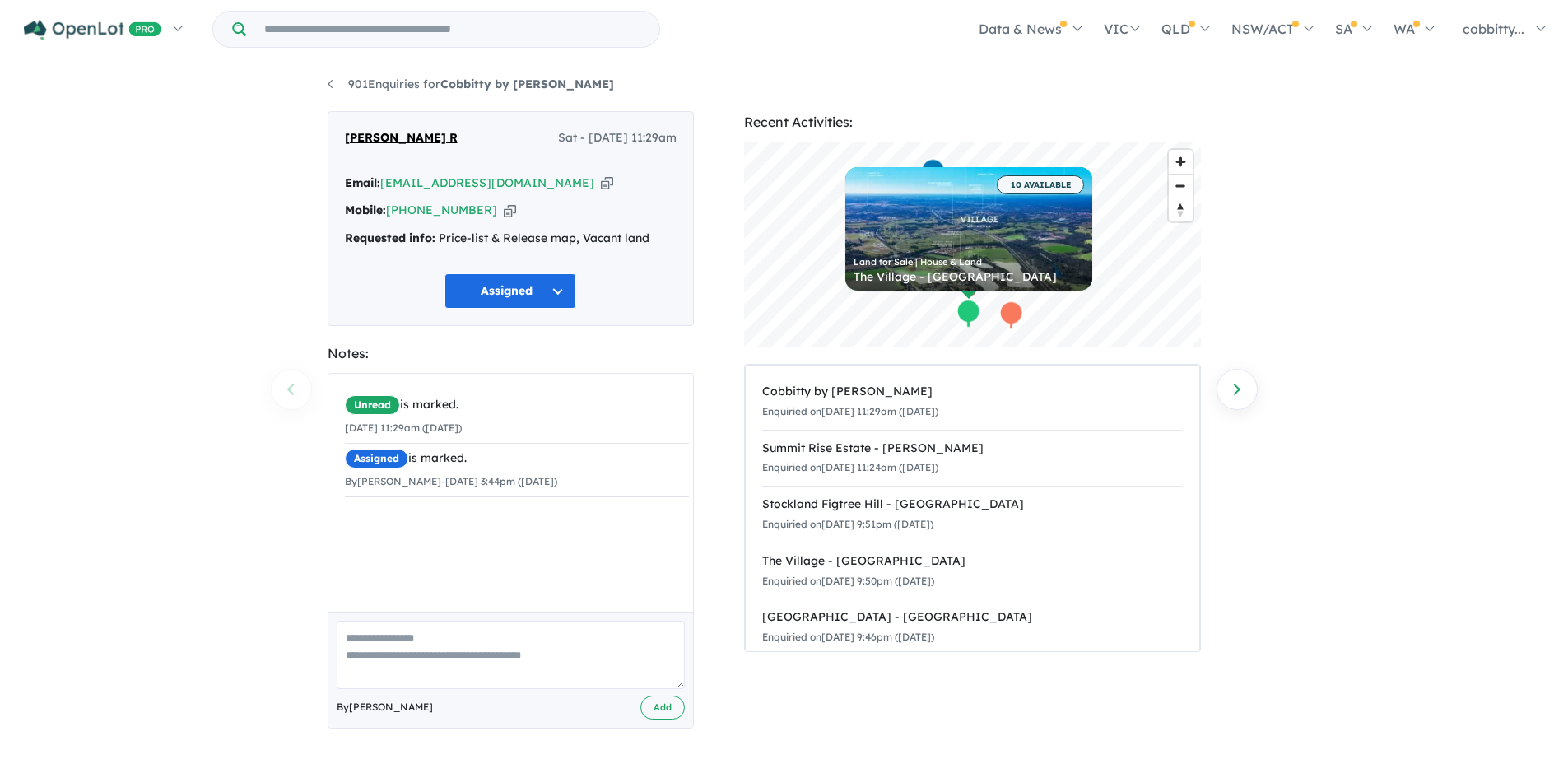
click at [367, 141] on span "[PERSON_NAME] R" at bounding box center [401, 137] width 113 height 20
click at [562, 292] on button "Assigned" at bounding box center [510, 290] width 131 height 35
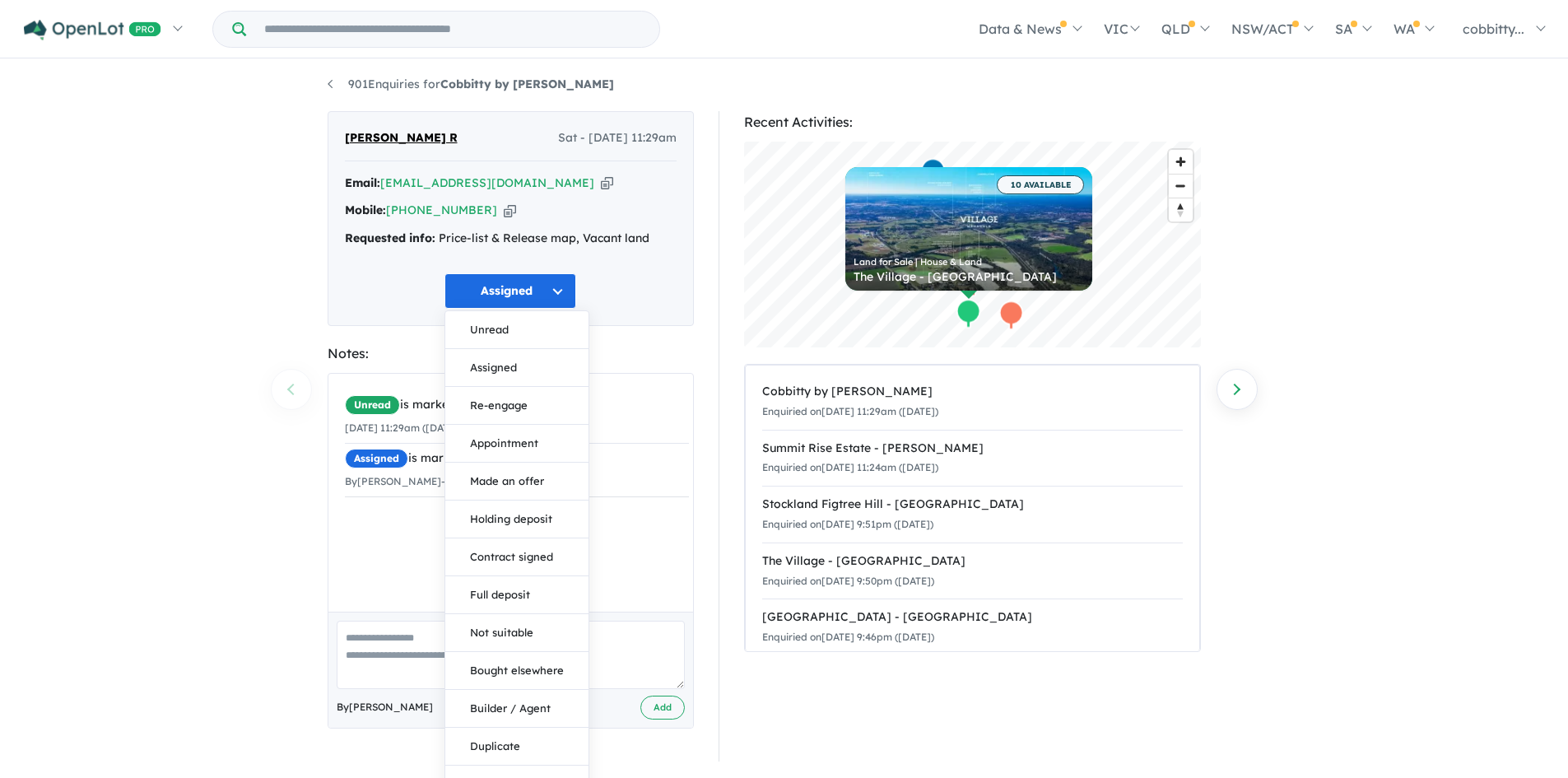
click at [255, 252] on div "901 Enquiries for Cobbitty by Mirvac - Cobbitty Previous enquiry Next enquiry G…" at bounding box center [784, 418] width 1568 height 720
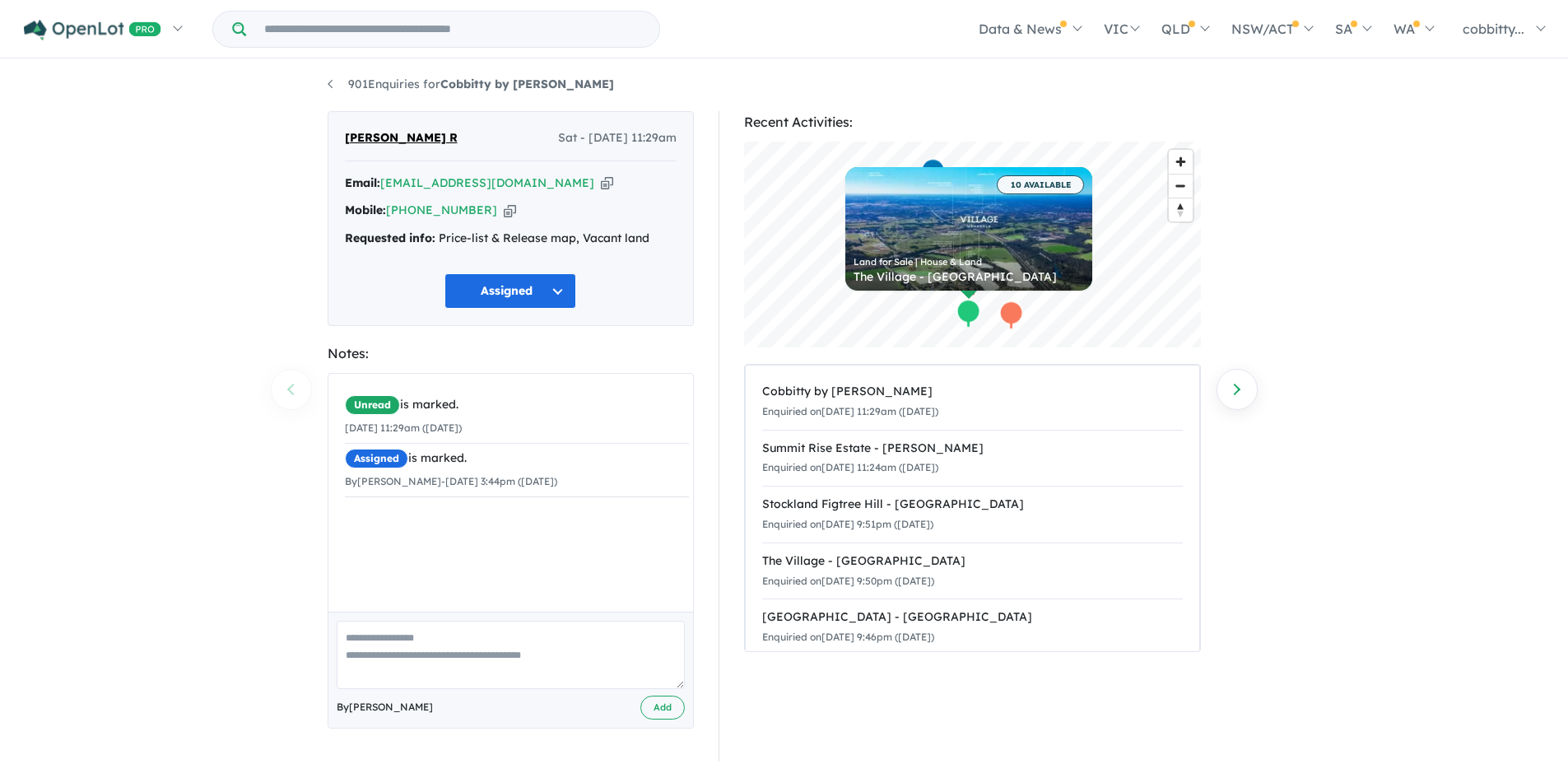
scroll to position [0, 0]
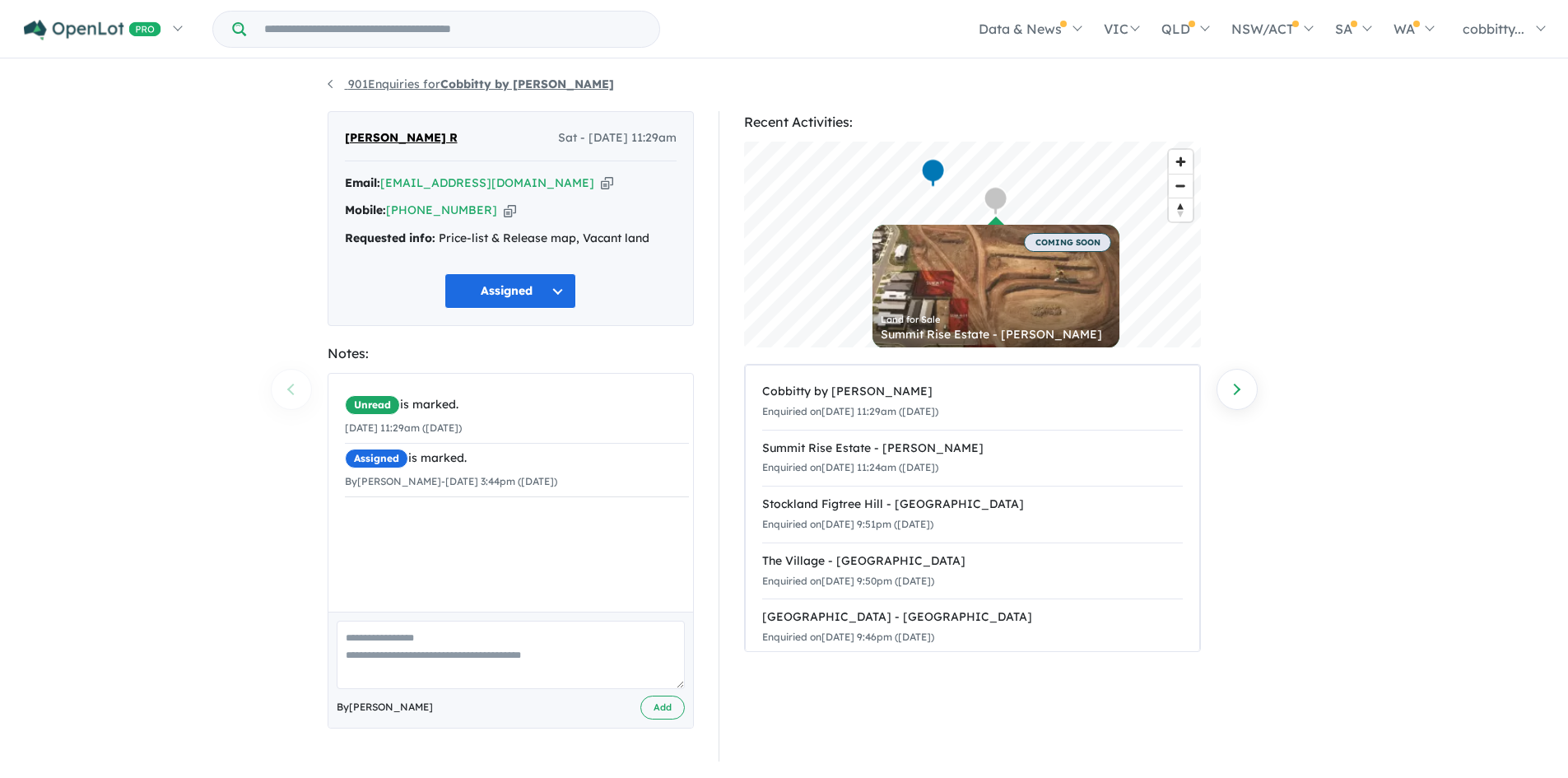
click at [367, 84] on link "901 Enquiries for Cobbitty by [PERSON_NAME]" at bounding box center [471, 84] width 287 height 15
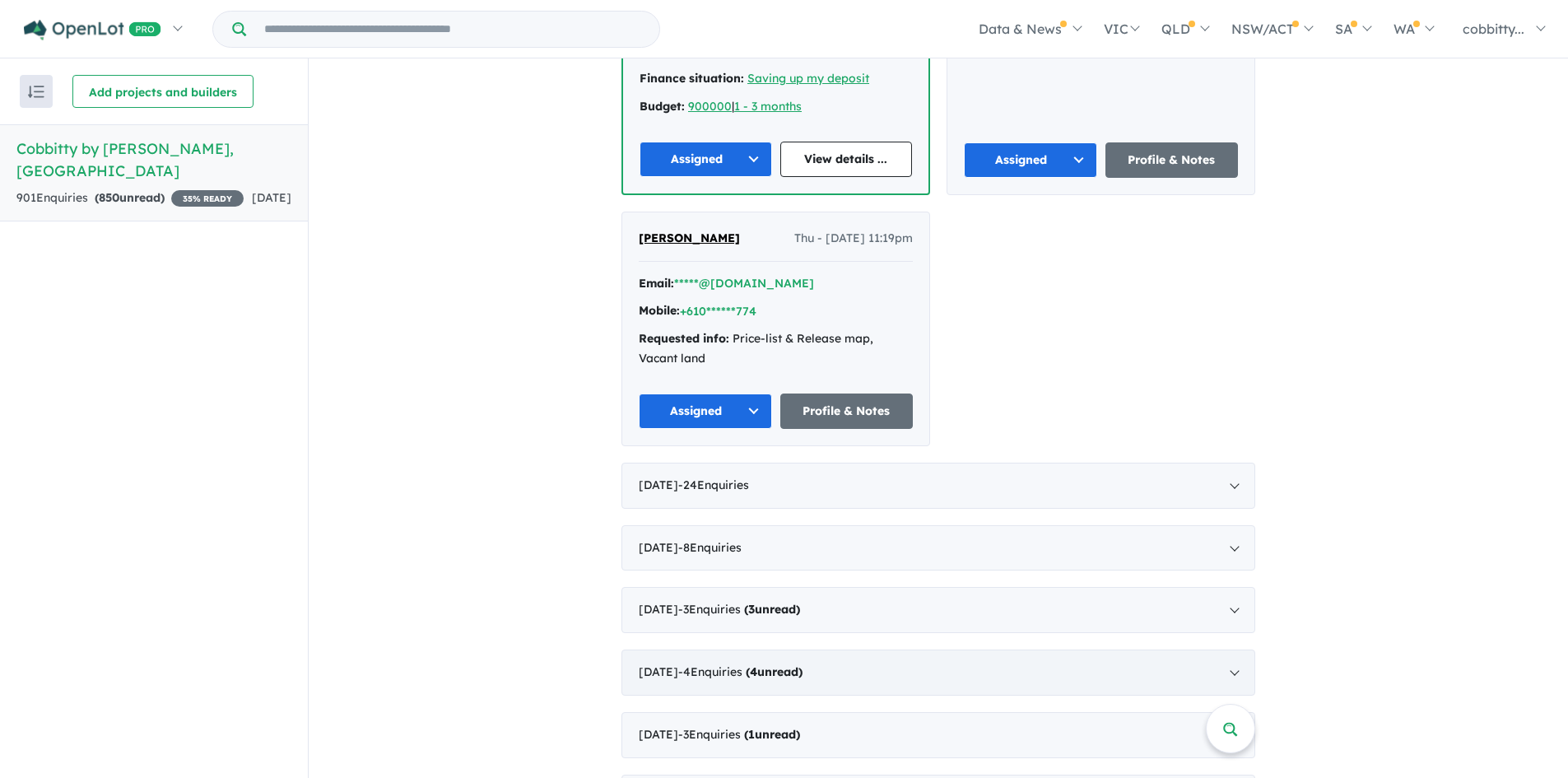
scroll to position [1232, 0]
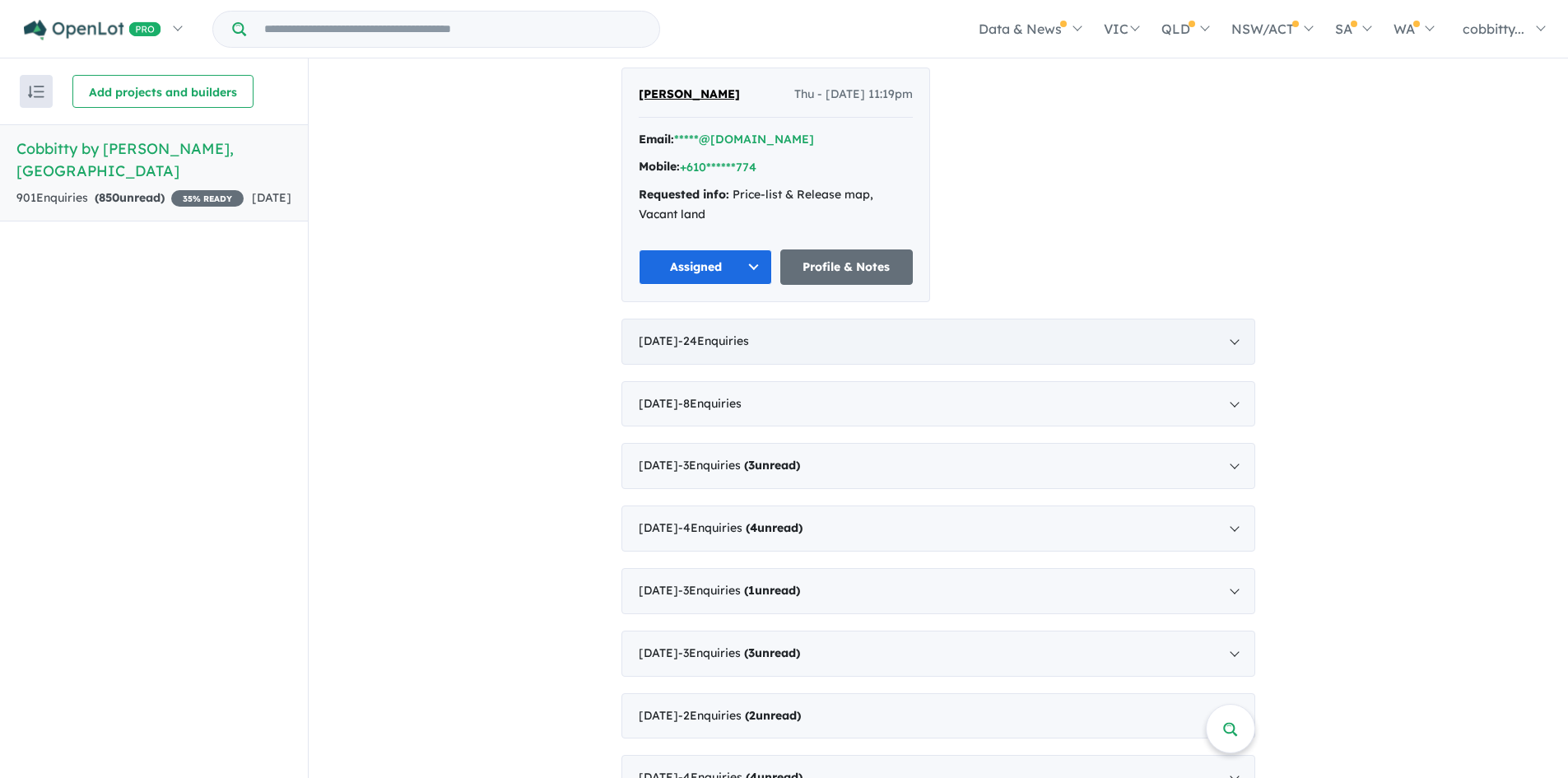
click at [1227, 319] on div "[DATE] - 24 Enquir ies ( 0 unread)" at bounding box center [938, 342] width 634 height 46
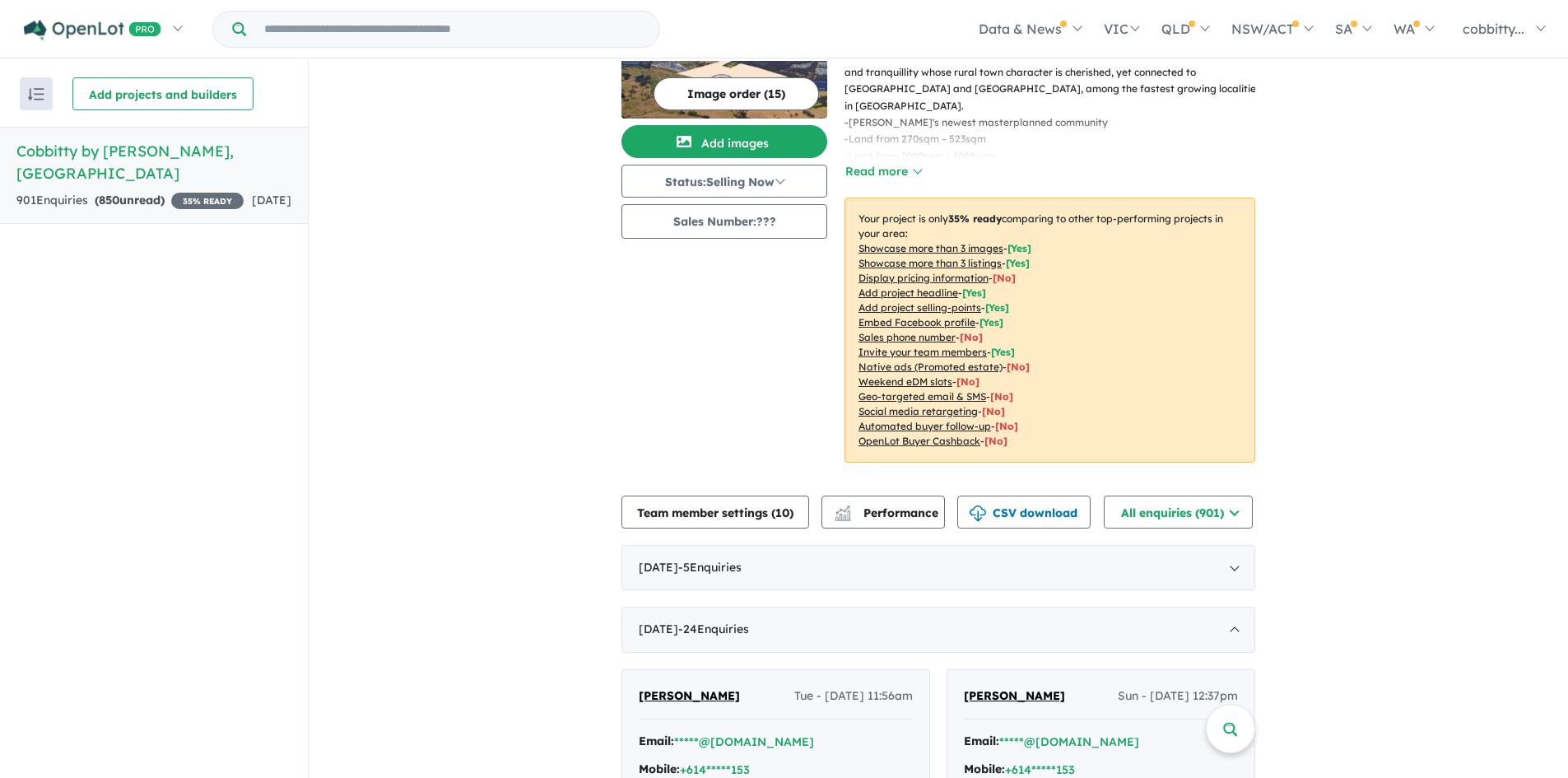
scroll to position [0, 0]
